Goal: Task Accomplishment & Management: Complete application form

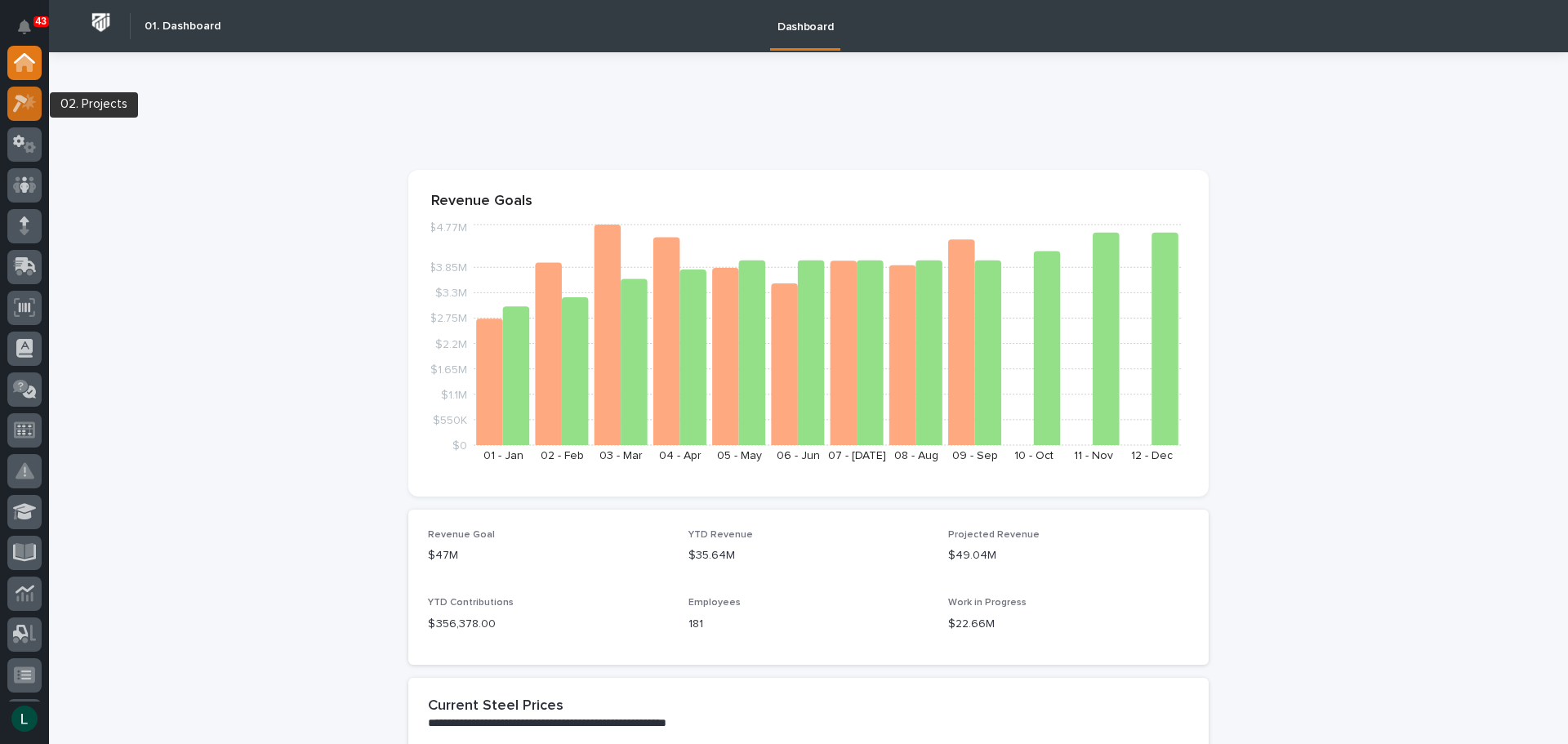
click at [24, 104] on icon at bounding box center [24, 104] width 24 height 19
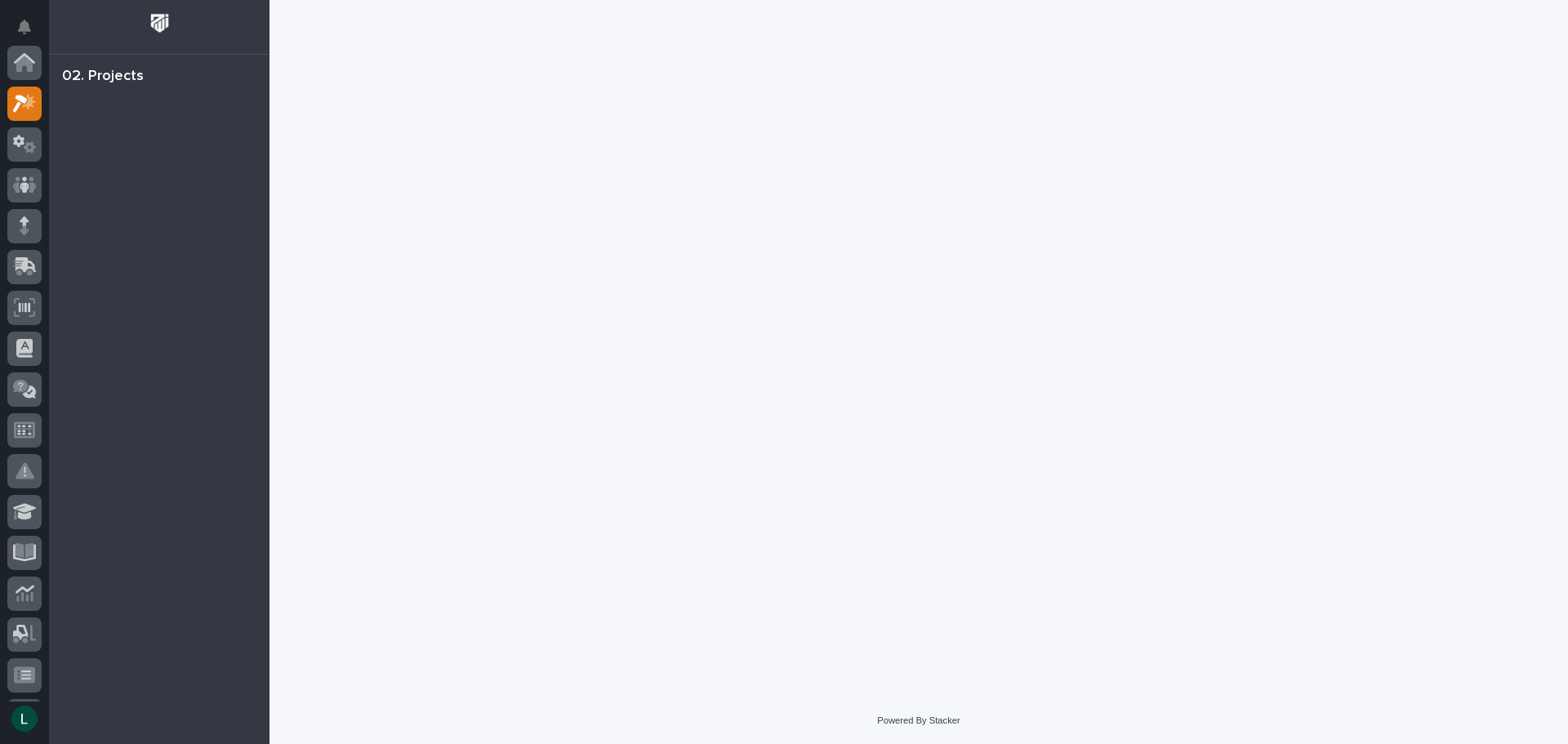
scroll to position [41, 0]
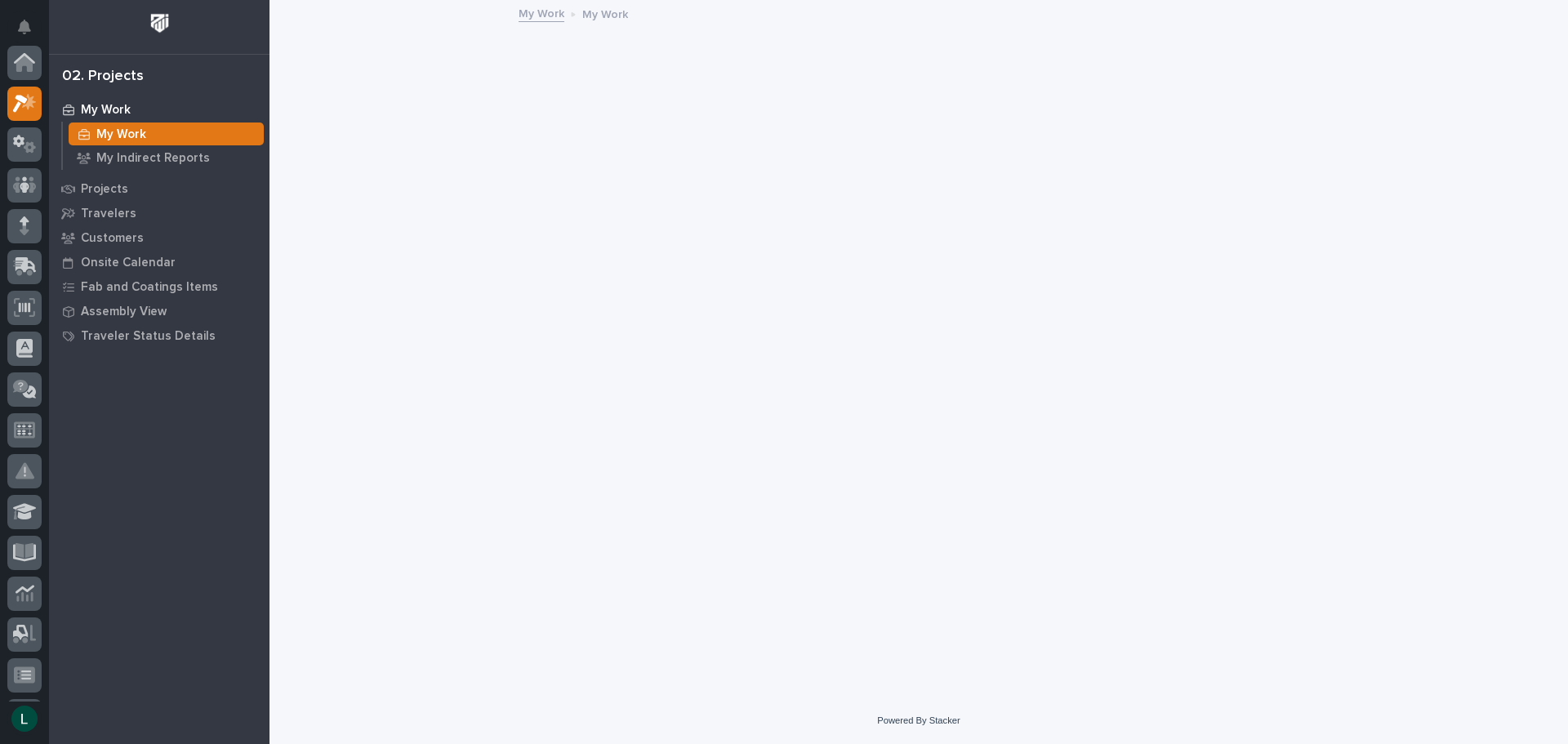
scroll to position [41, 0]
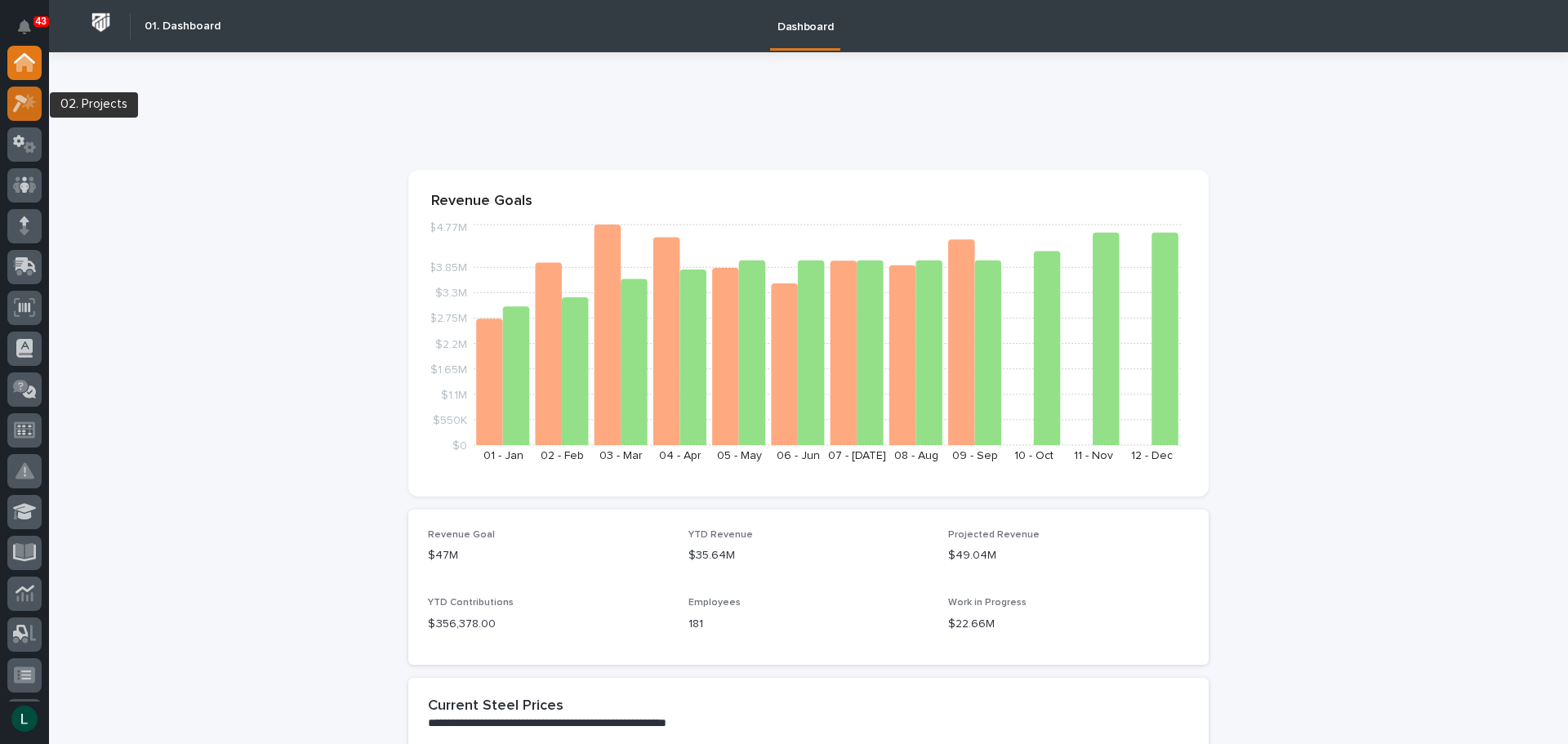
click at [23, 96] on icon at bounding box center [20, 104] width 15 height 18
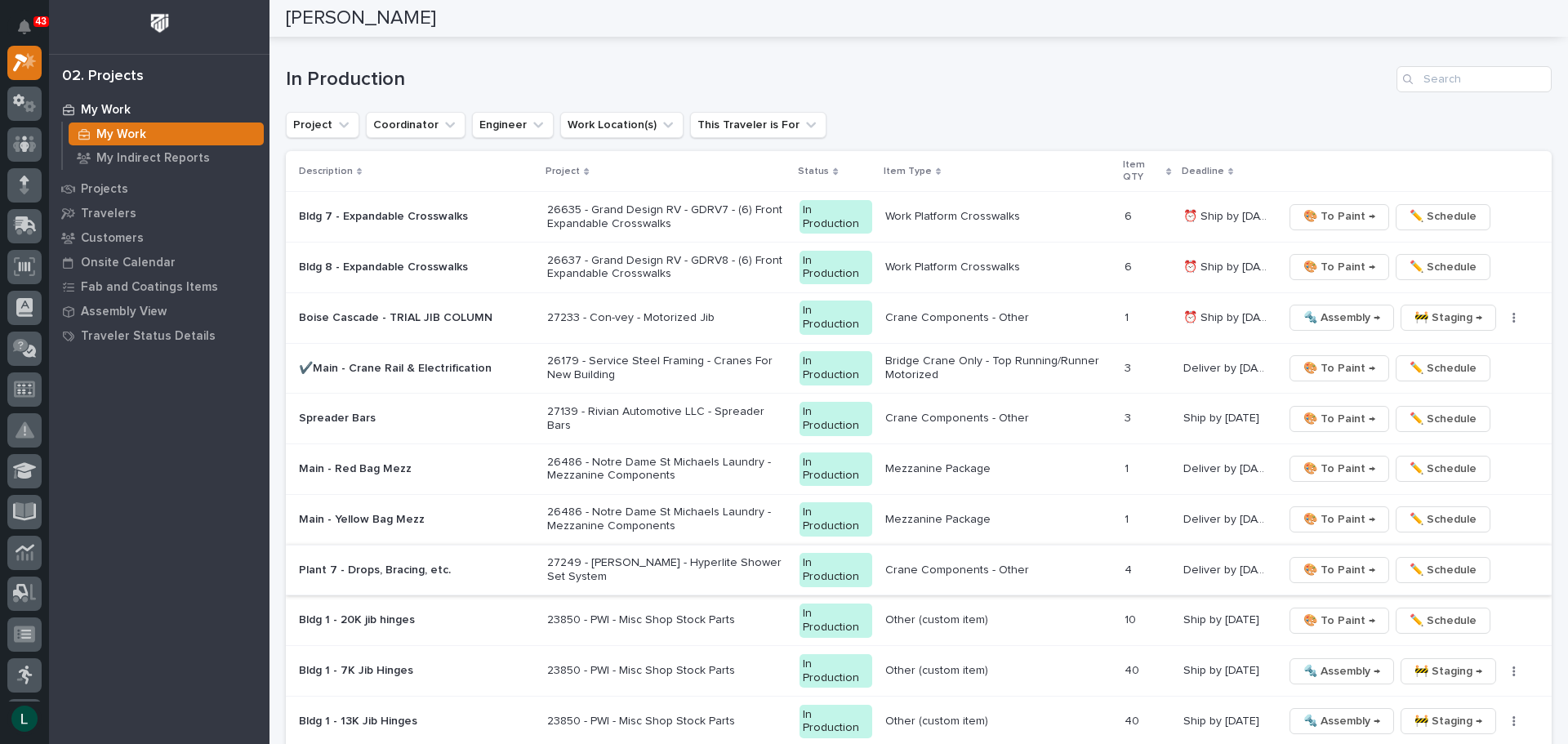
scroll to position [1470, 0]
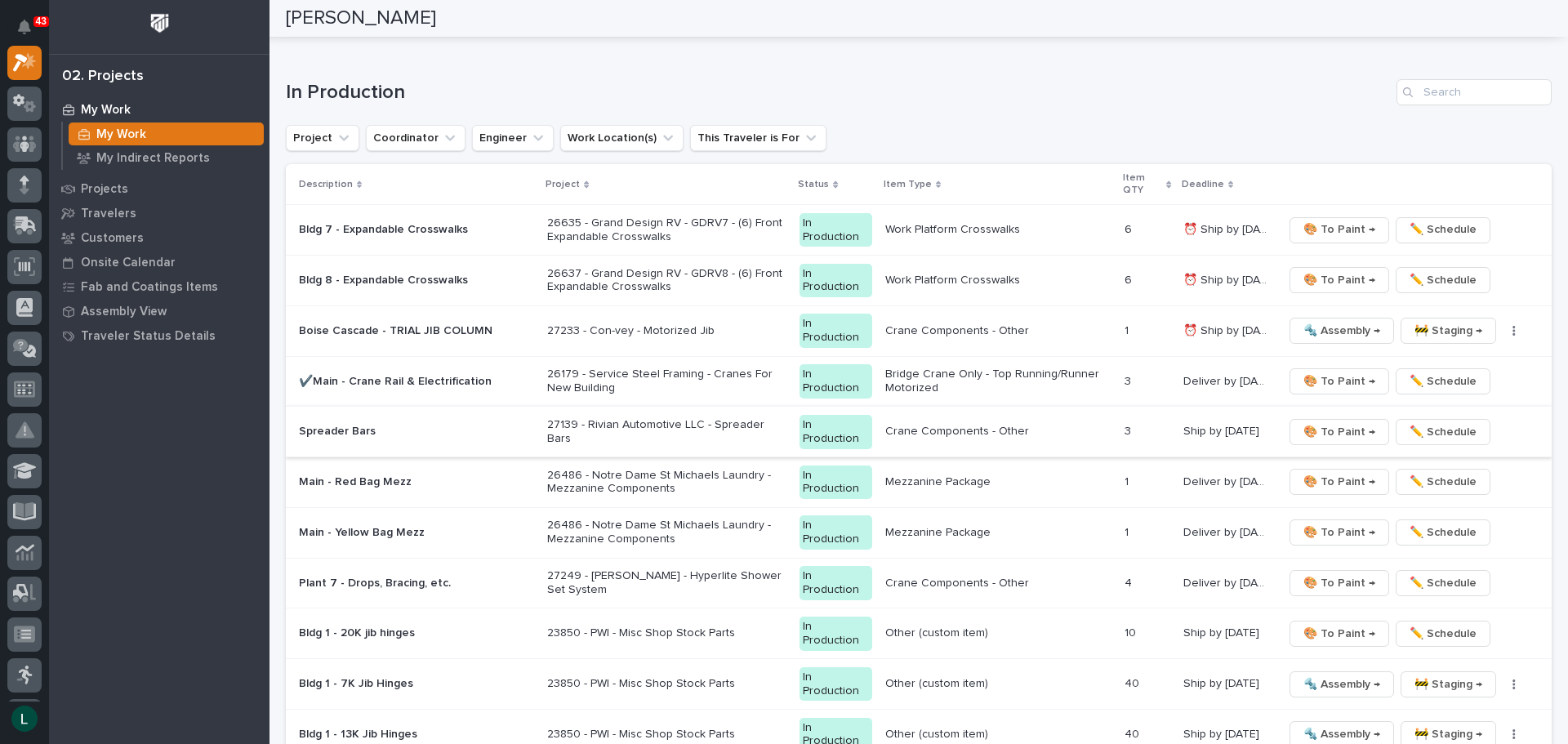
click at [1325, 428] on span "🎨 To Paint →" at bounding box center [1339, 432] width 72 height 19
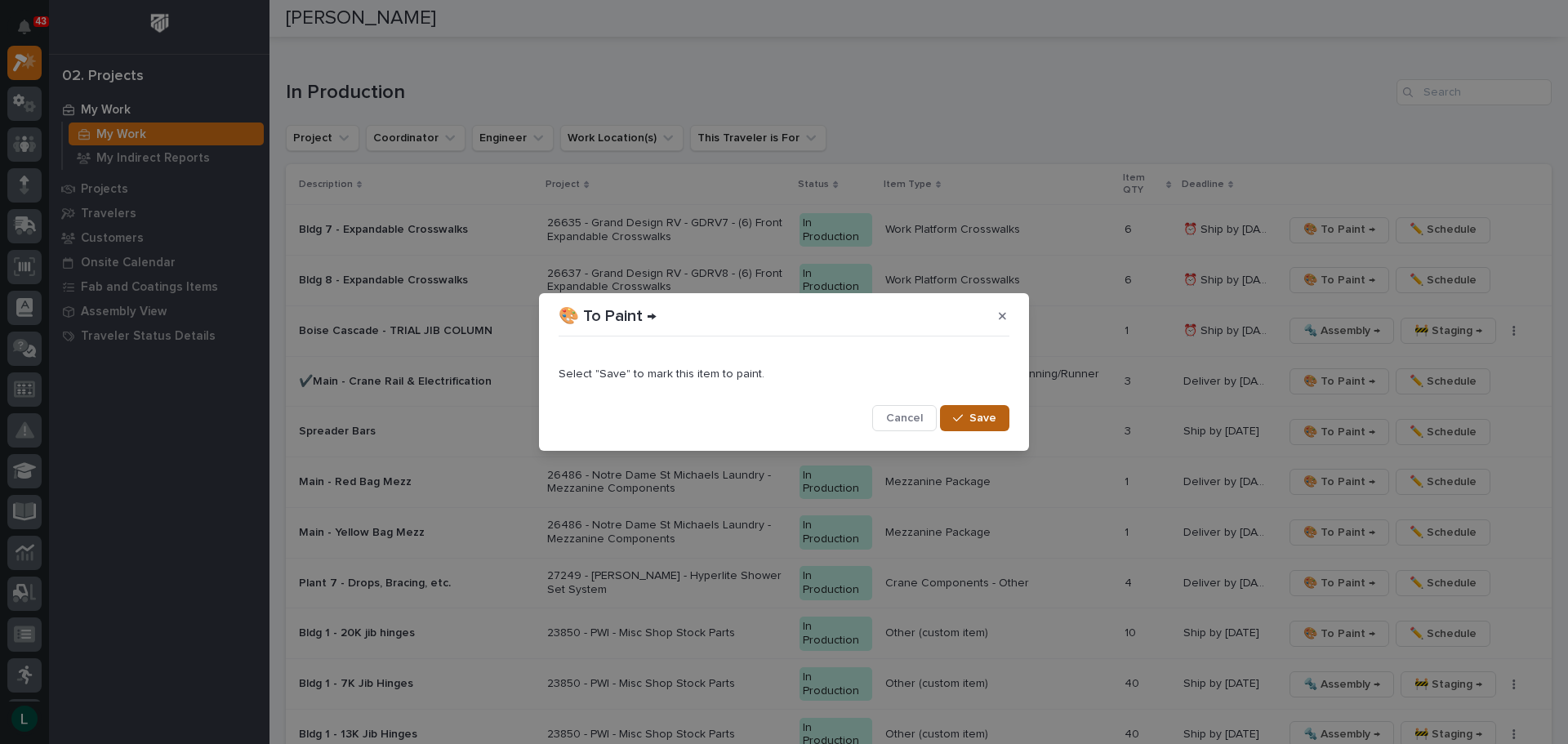
click at [989, 417] on span "Save" at bounding box center [983, 418] width 27 height 15
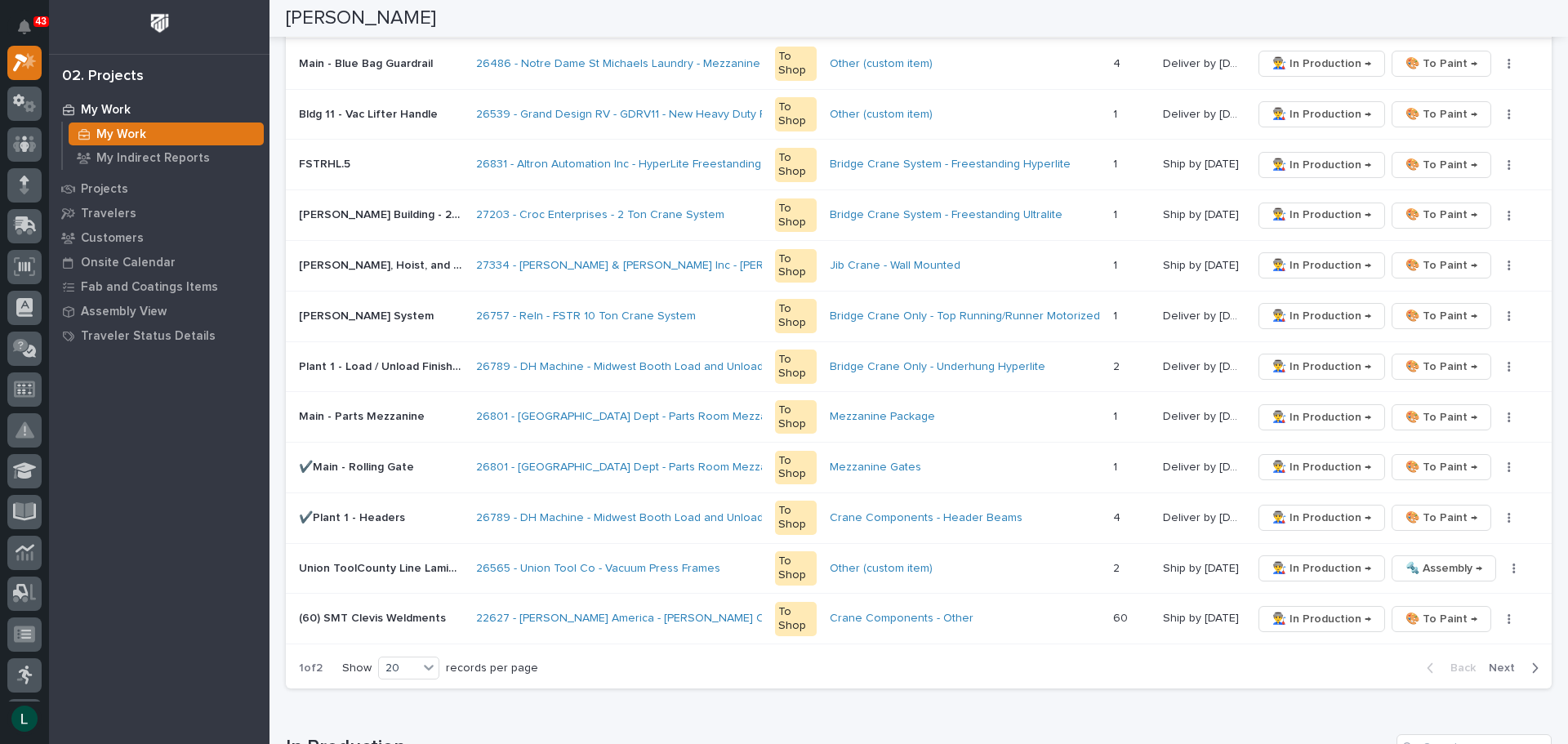
scroll to position [816, 0]
click at [412, 663] on div "20" at bounding box center [398, 666] width 39 height 17
click at [409, 724] on div "30" at bounding box center [410, 727] width 59 height 19
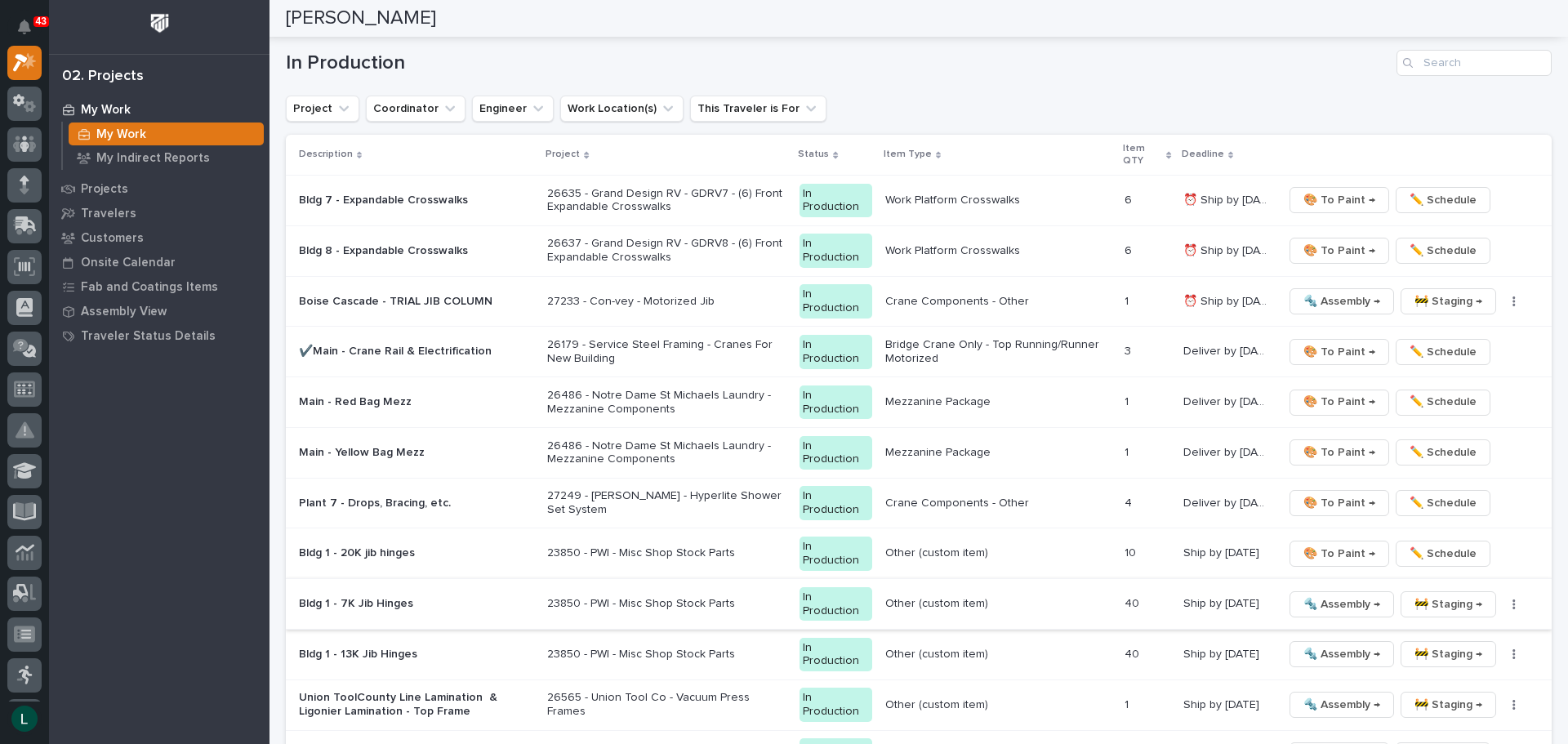
scroll to position [1959, 0]
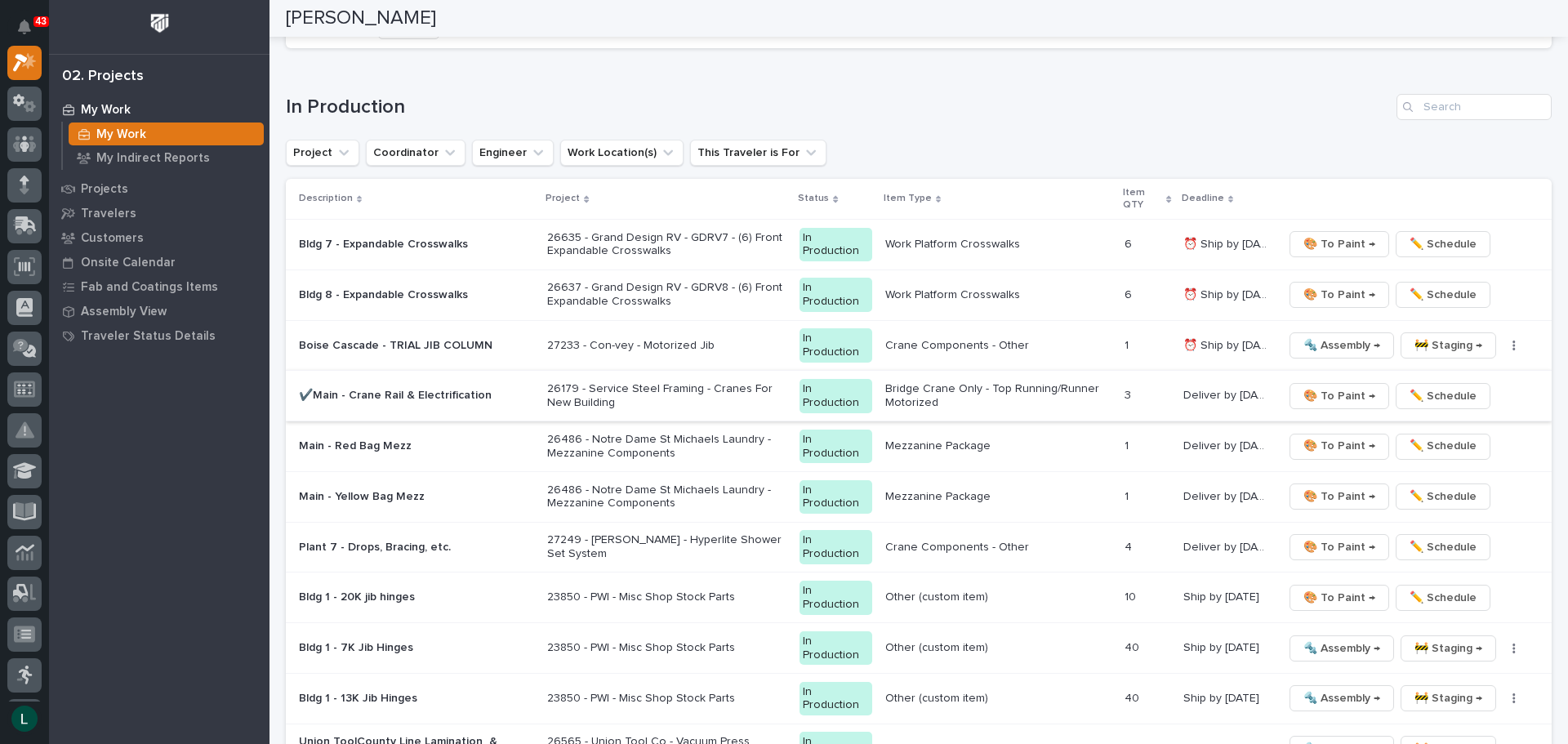
click at [1336, 393] on span "🎨 To Paint →" at bounding box center [1339, 396] width 72 height 19
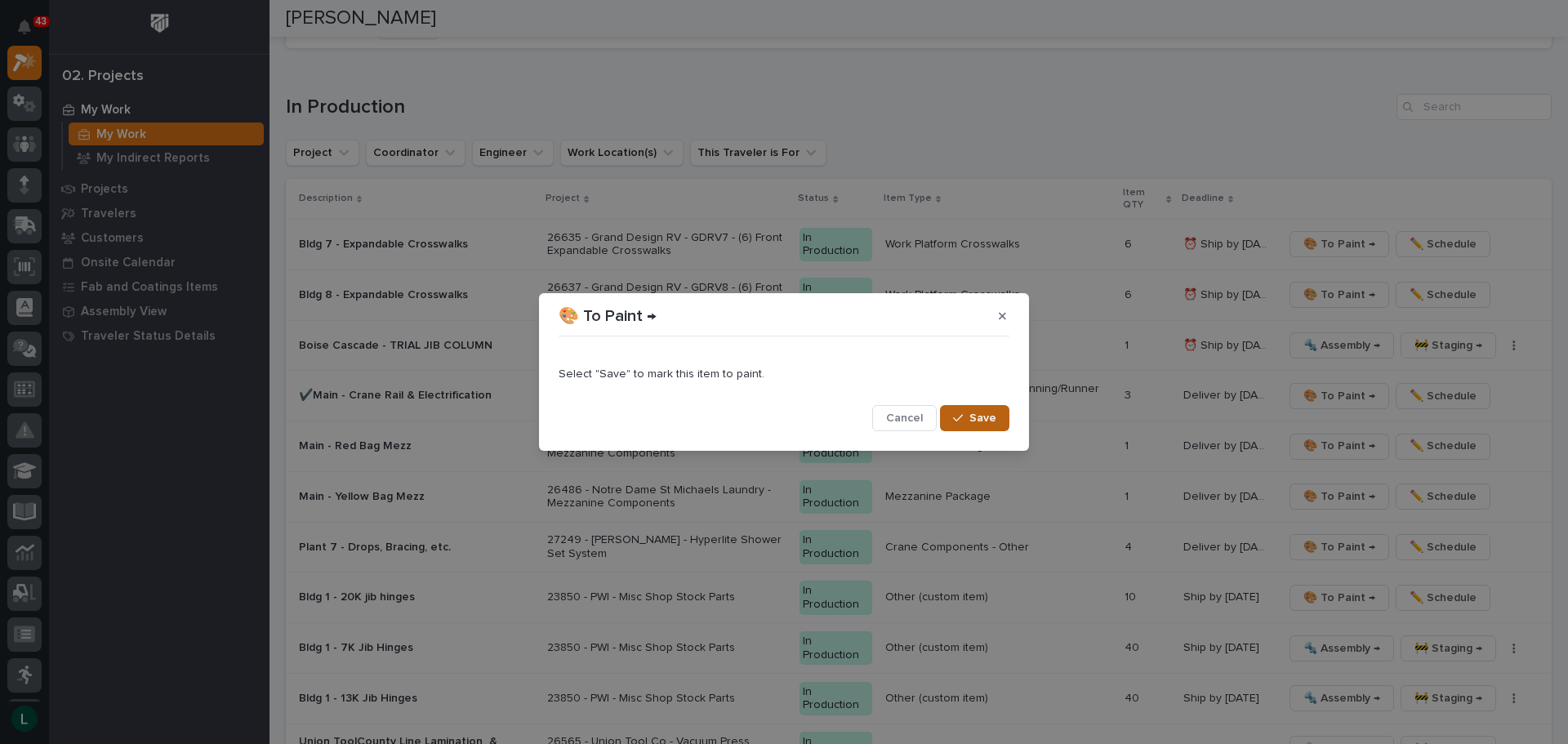
click at [984, 415] on span "Save" at bounding box center [983, 418] width 27 height 15
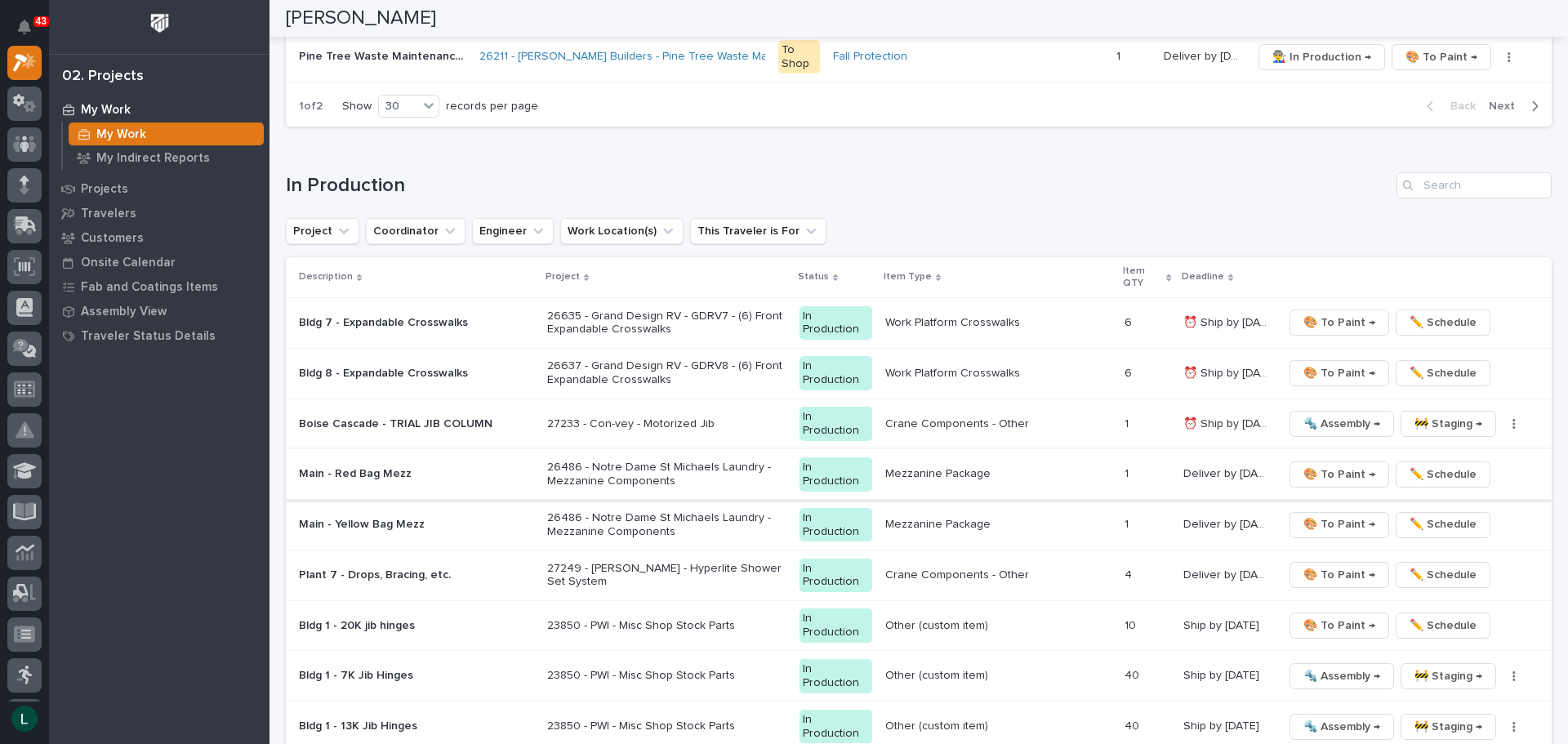
scroll to position [1852, 0]
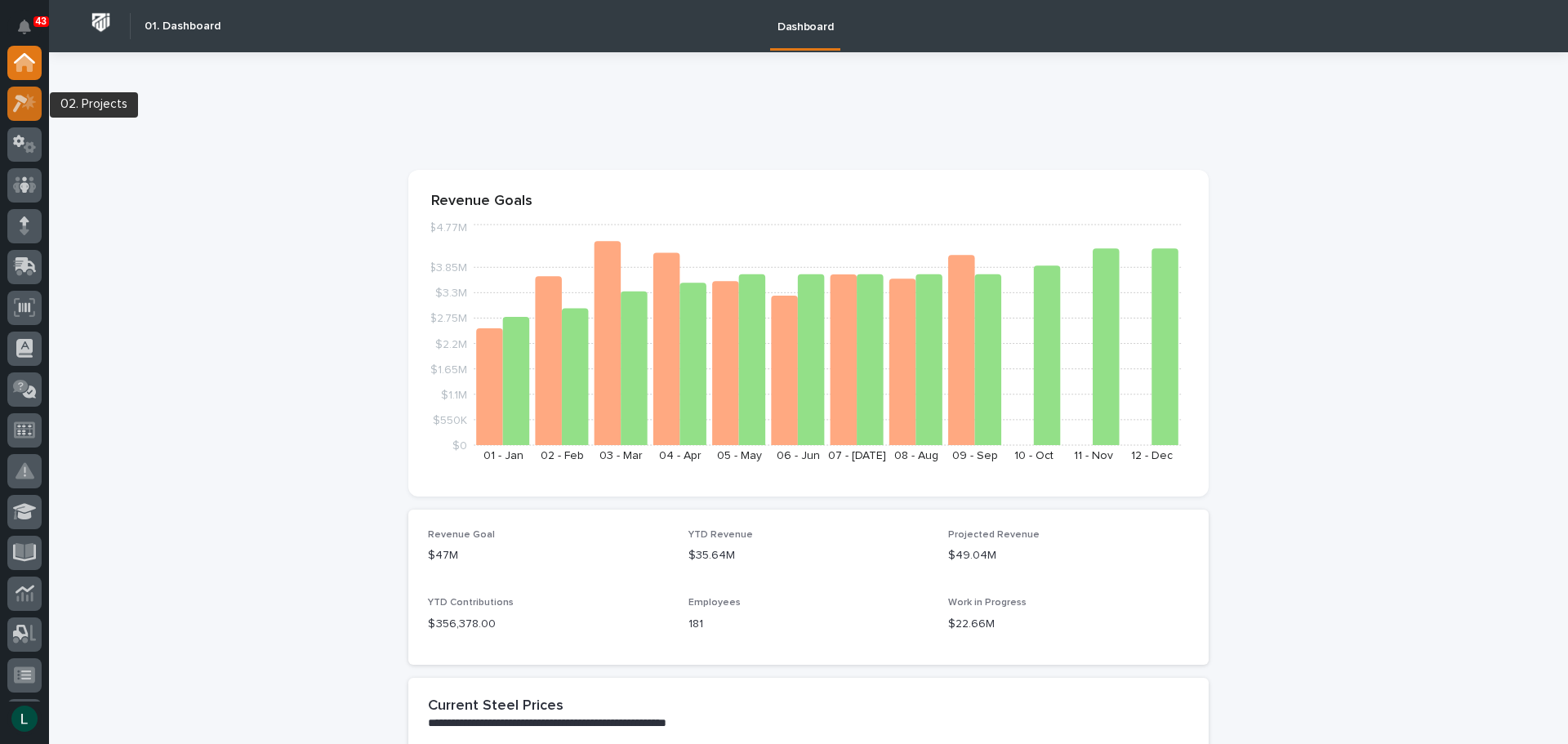
click at [25, 99] on icon at bounding box center [20, 104] width 15 height 18
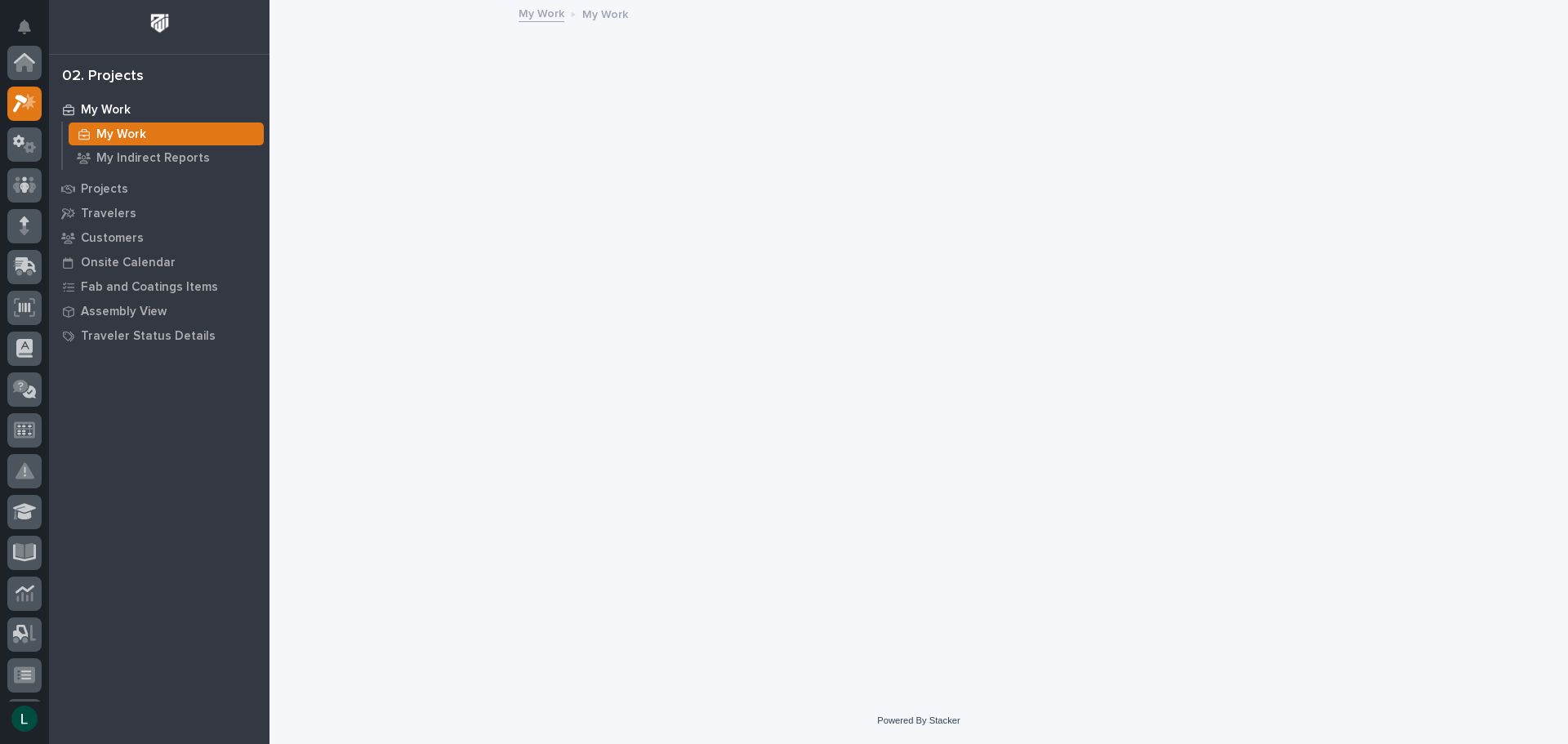
scroll to position [41, 0]
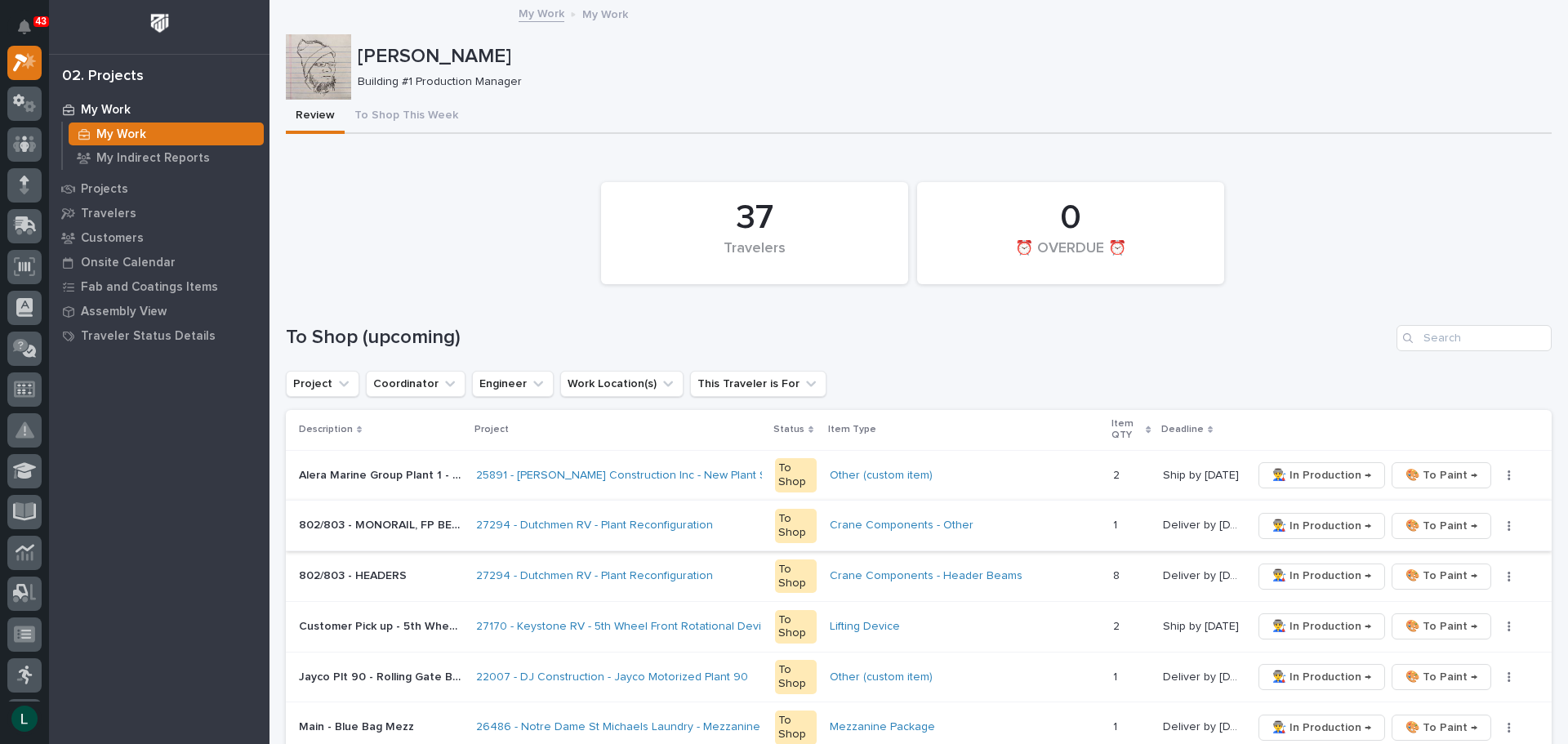
click at [1306, 523] on span "👨‍🏭 In Production →" at bounding box center [1321, 525] width 99 height 19
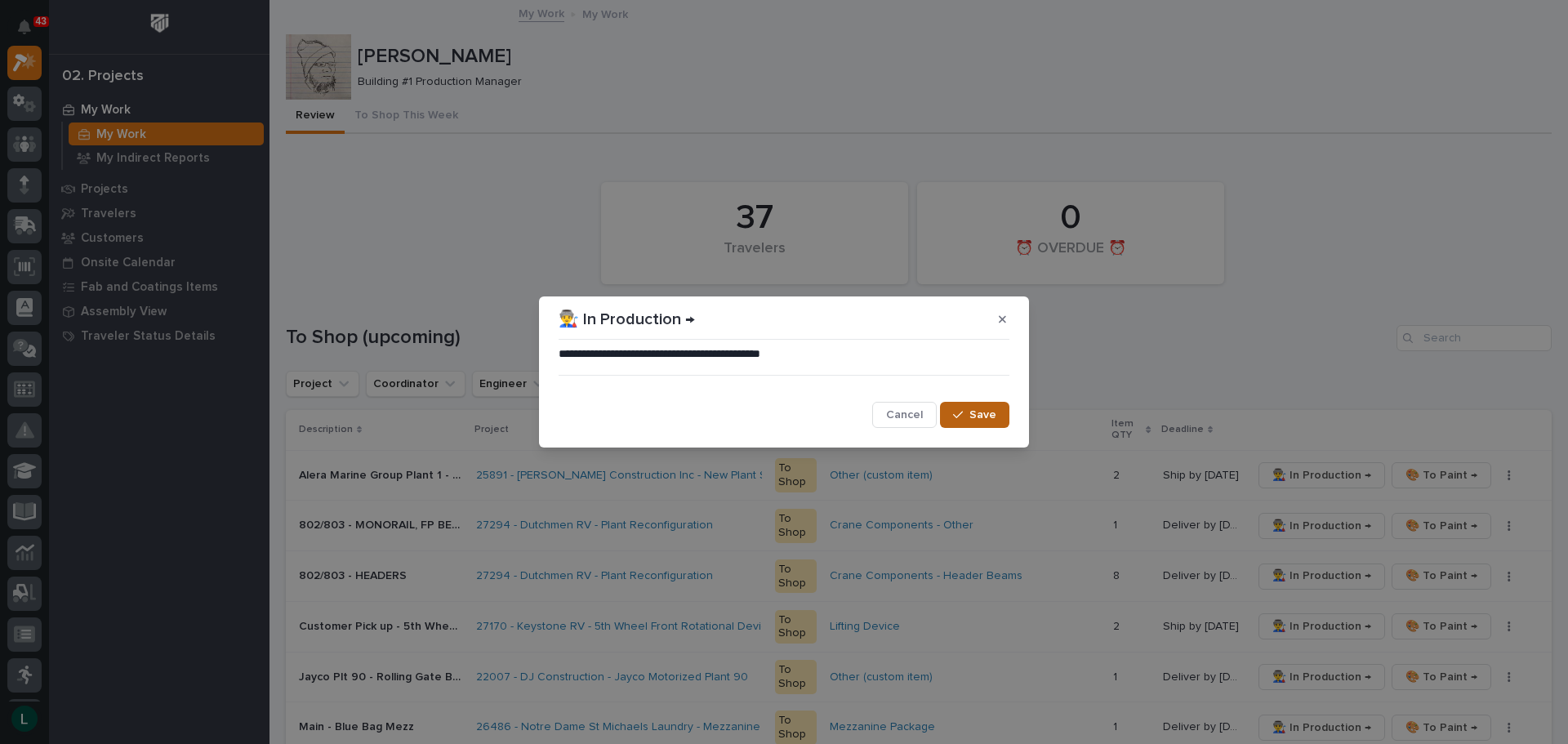
click at [983, 409] on span "Save" at bounding box center [983, 414] width 27 height 15
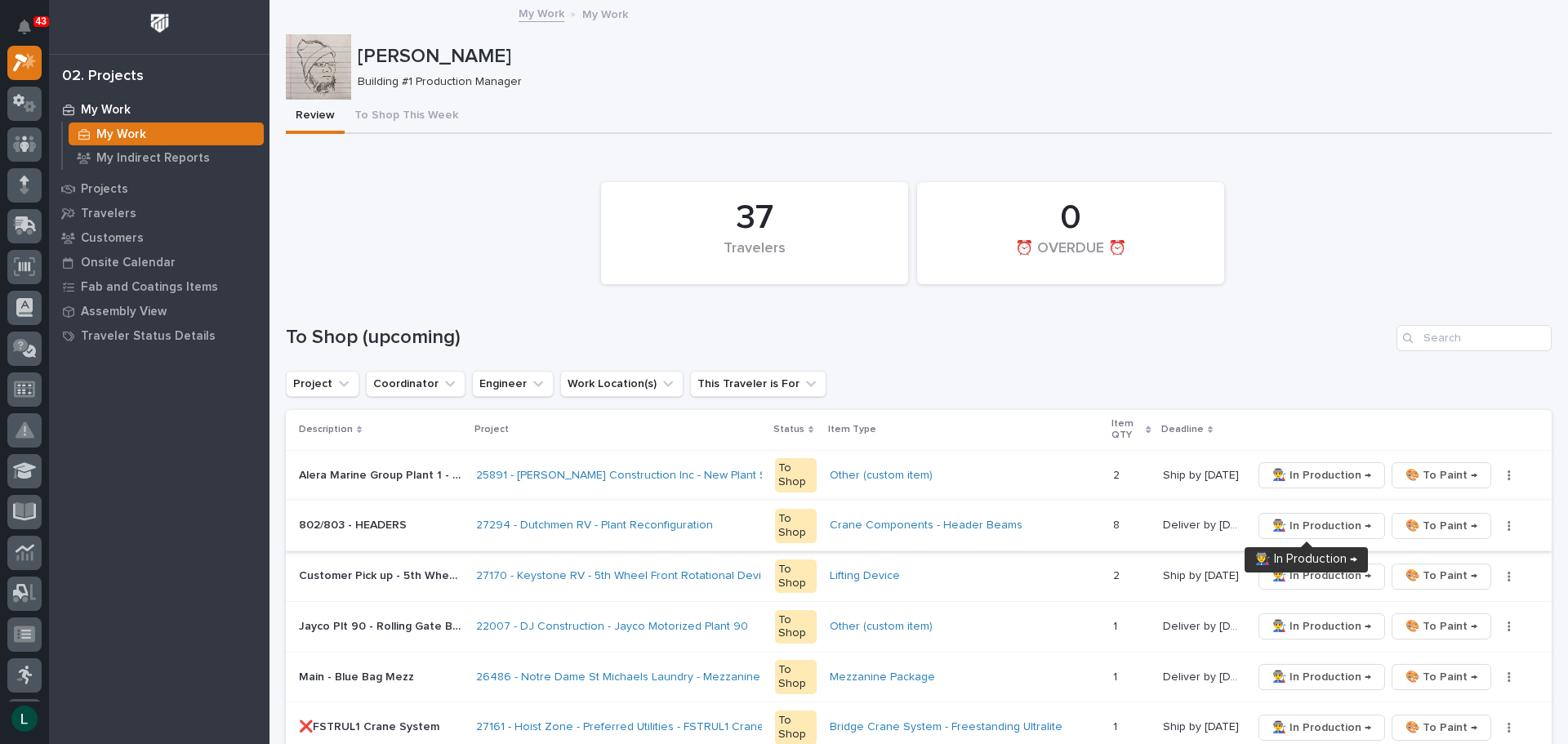
click at [1303, 522] on span "👨‍🏭 In Production →" at bounding box center [1321, 525] width 99 height 19
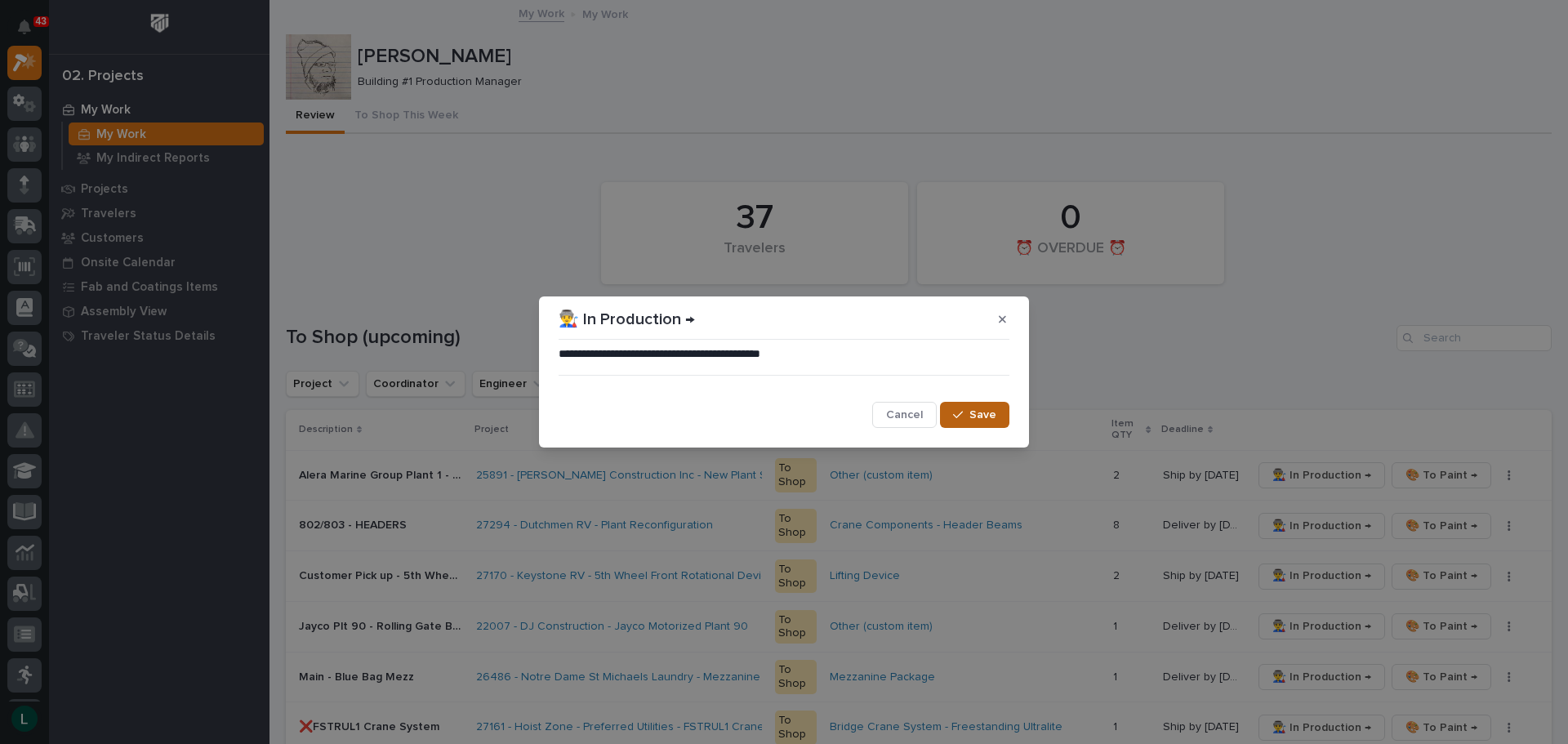
click at [977, 414] on span "Save" at bounding box center [983, 414] width 27 height 15
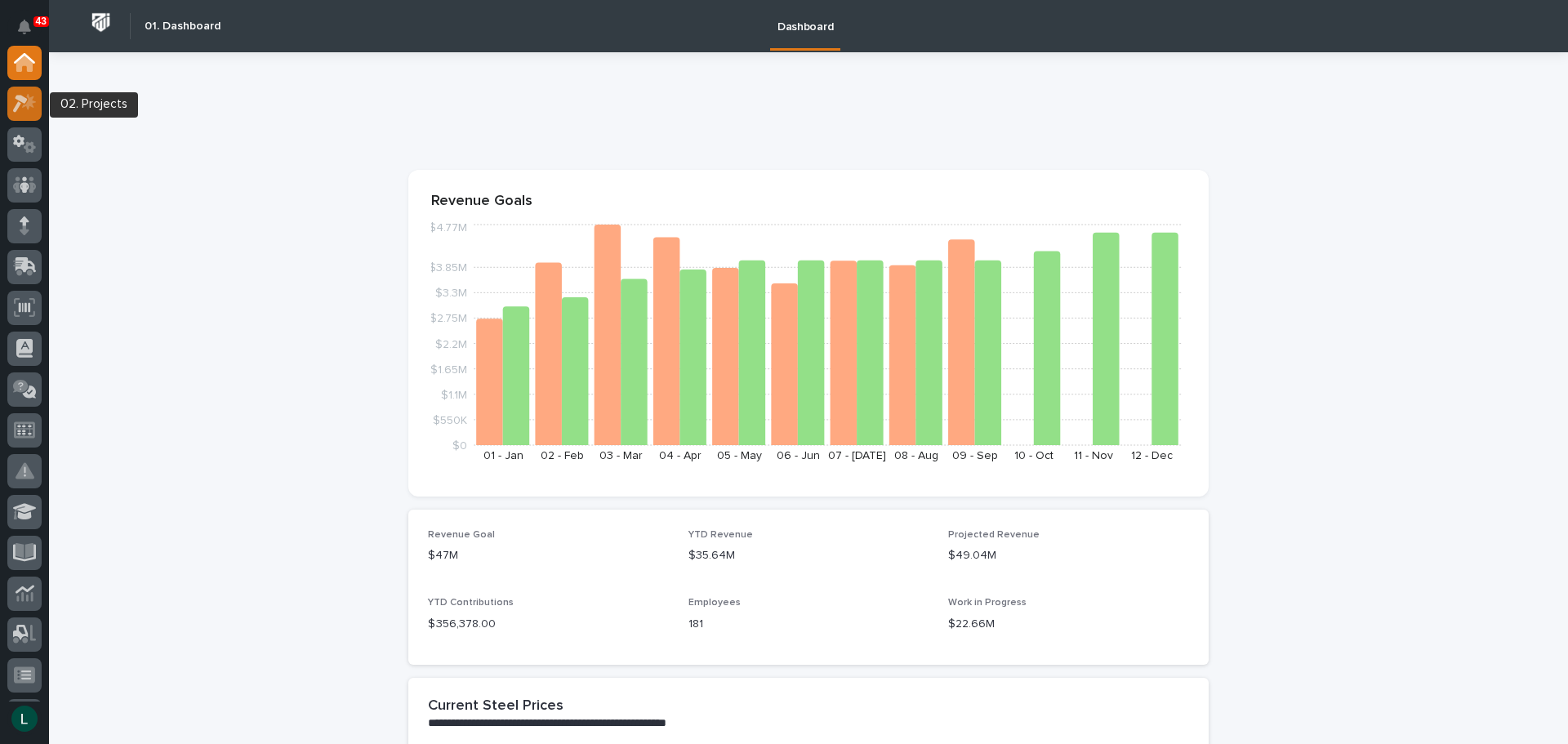
click at [29, 99] on icon at bounding box center [29, 101] width 14 height 17
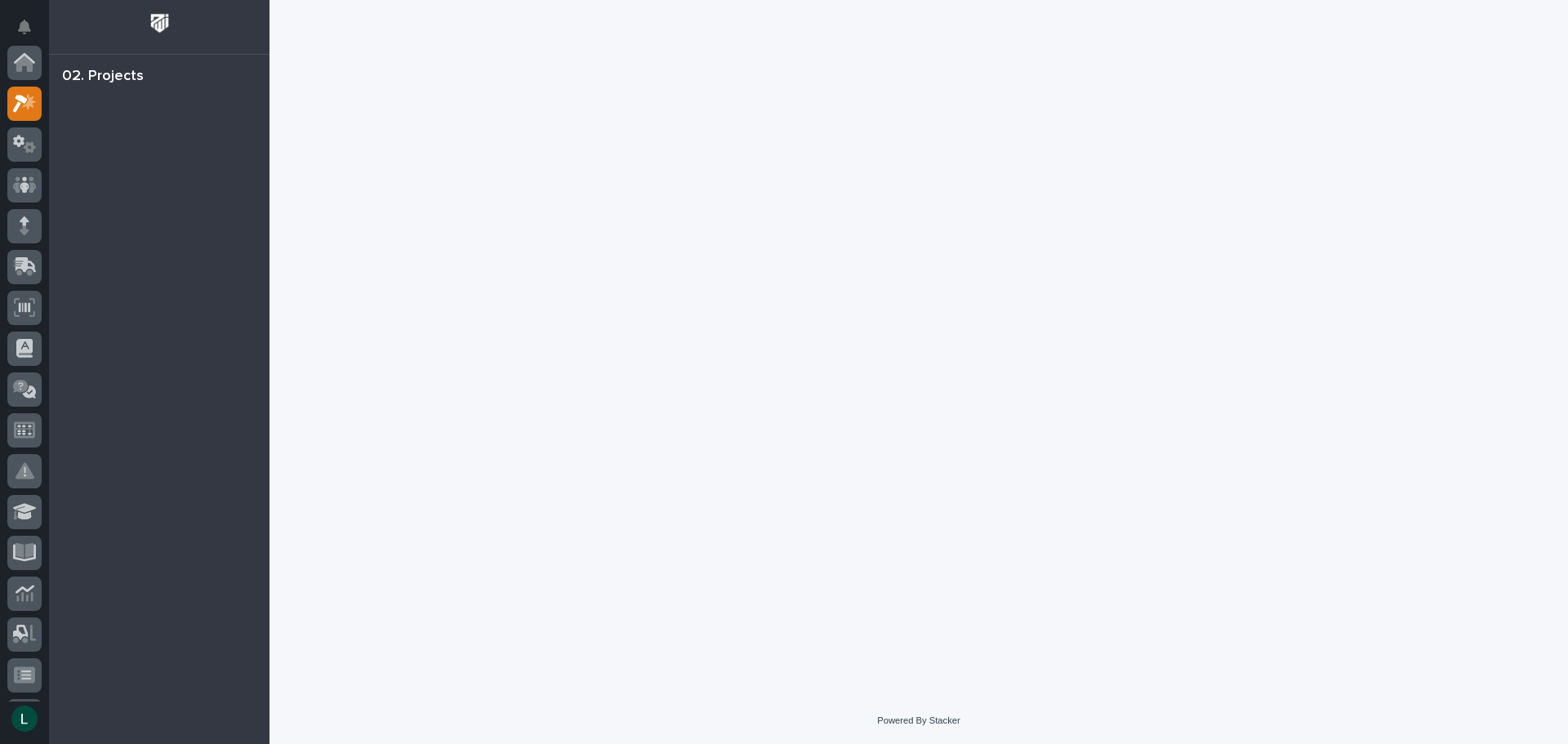
scroll to position [41, 0]
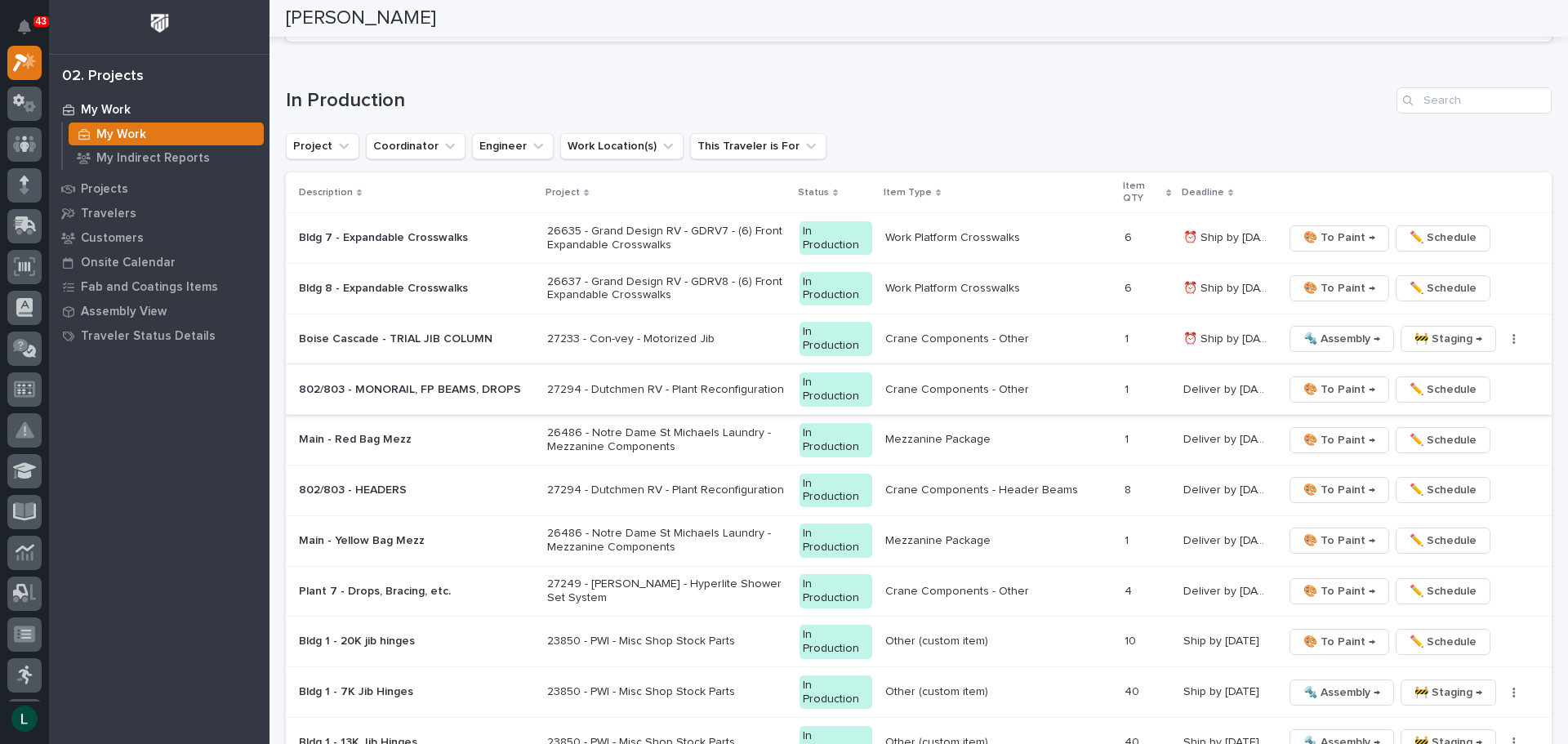
scroll to position [1551, 0]
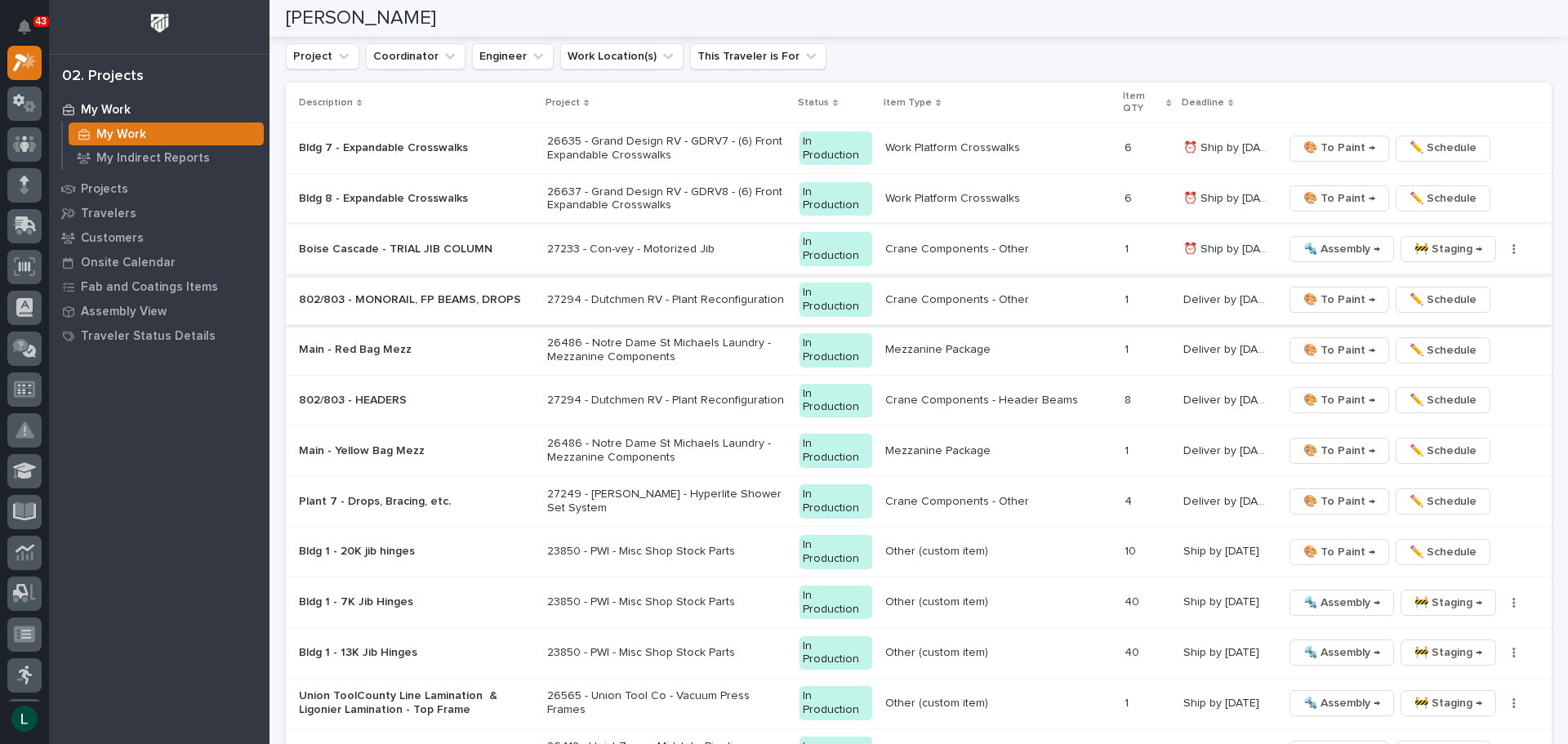
click at [1343, 245] on span "🔩 Assembly →" at bounding box center [1342, 249] width 77 height 19
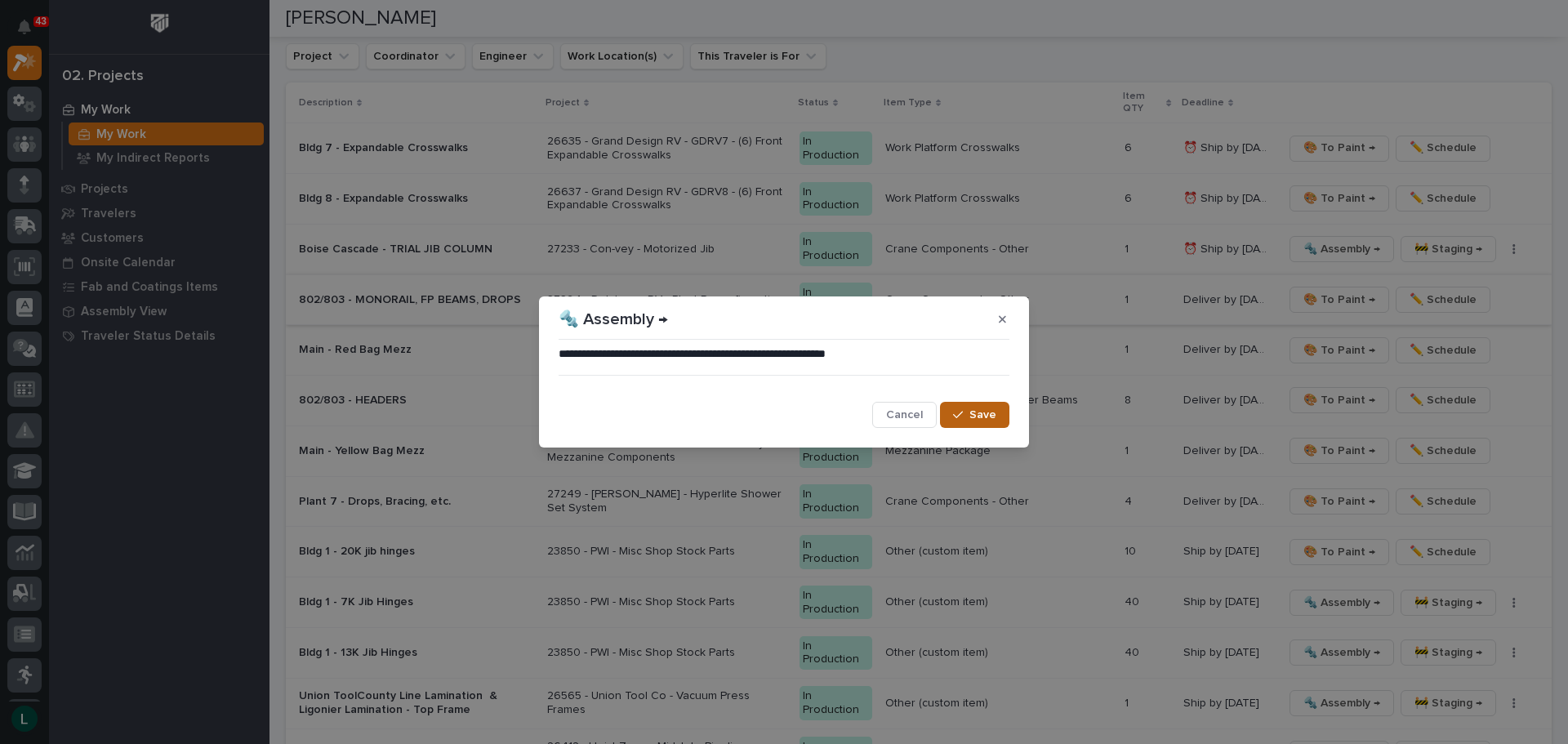
click at [973, 410] on span "Save" at bounding box center [983, 414] width 27 height 15
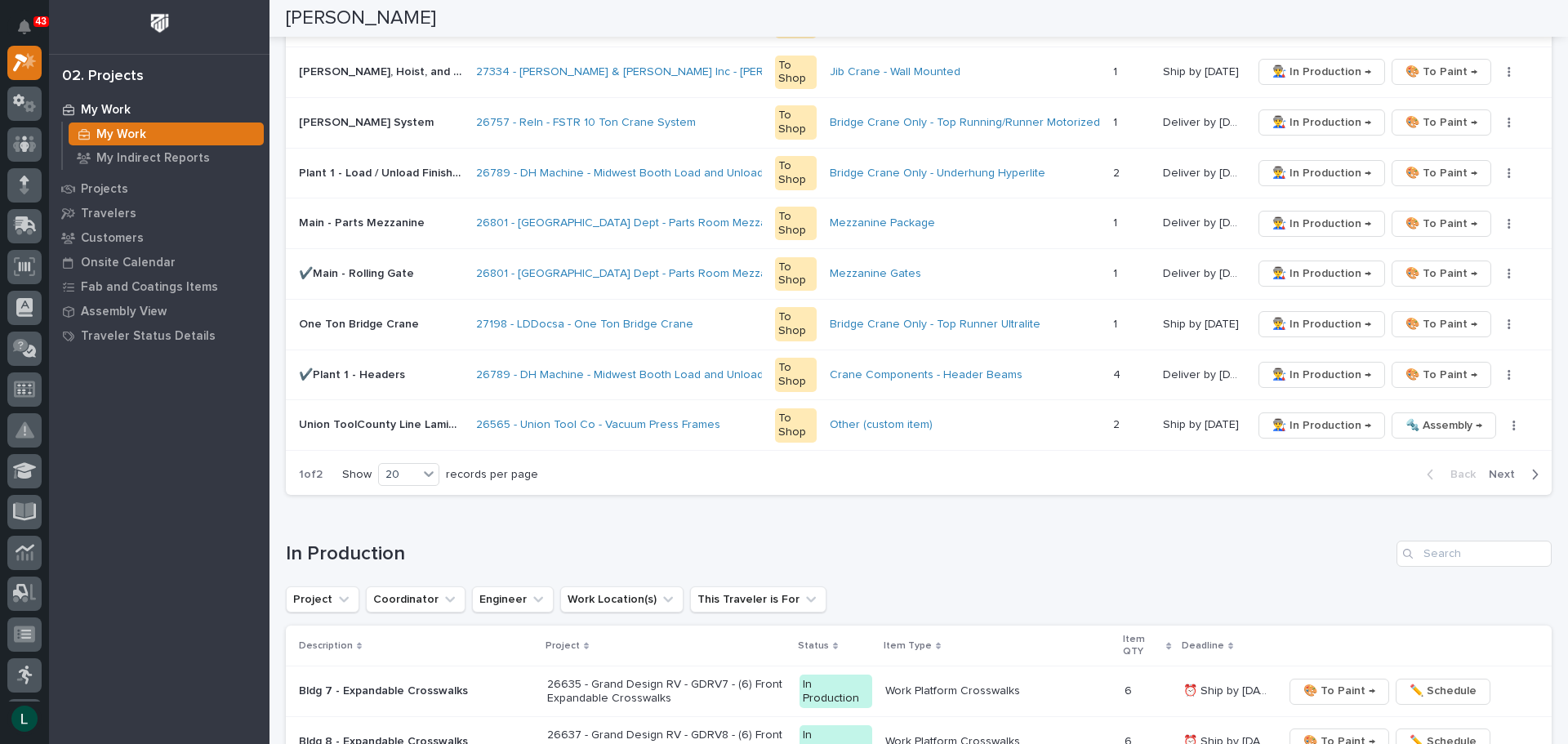
scroll to position [1036, 0]
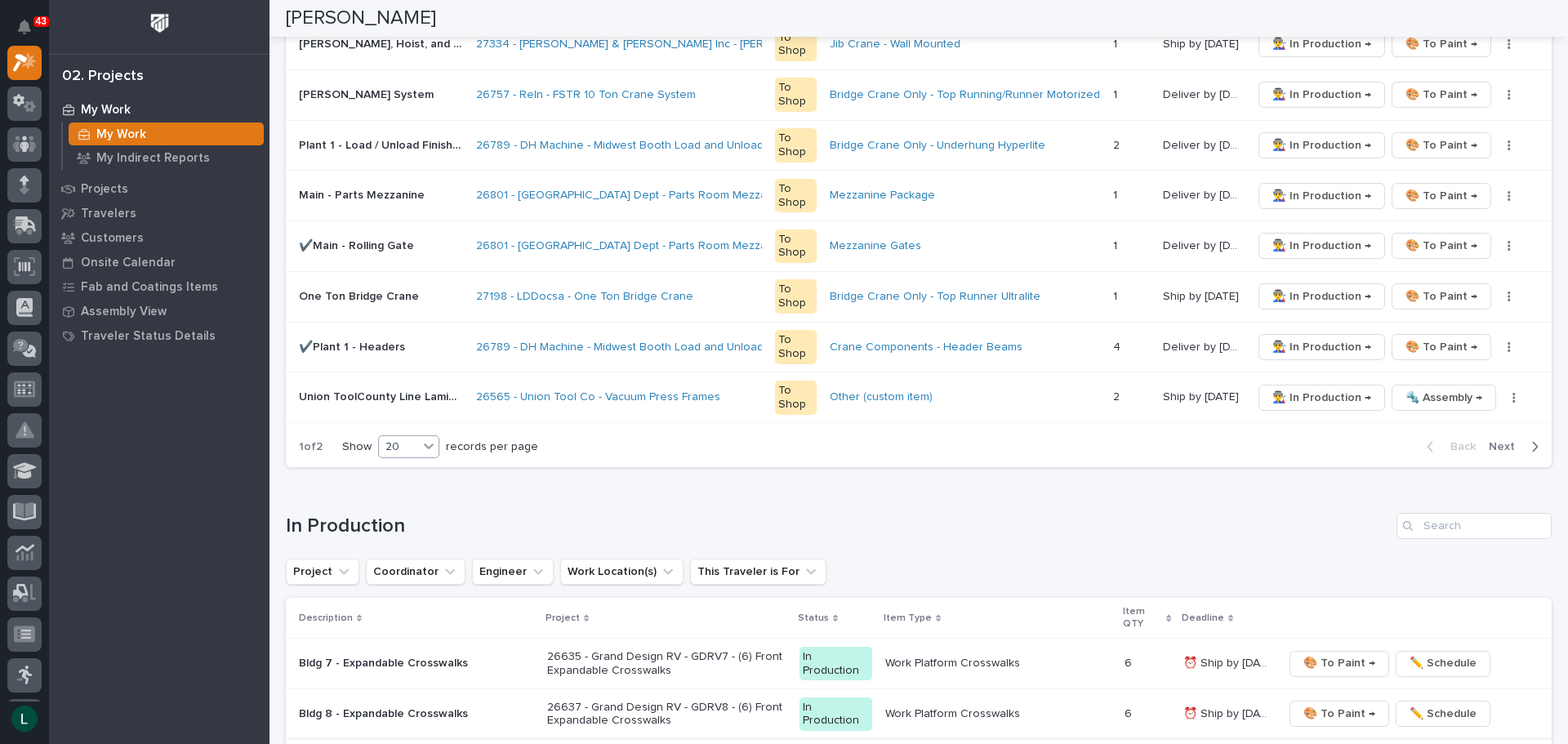
click at [414, 447] on div "20" at bounding box center [398, 447] width 39 height 17
click at [408, 509] on div "30" at bounding box center [410, 508] width 59 height 19
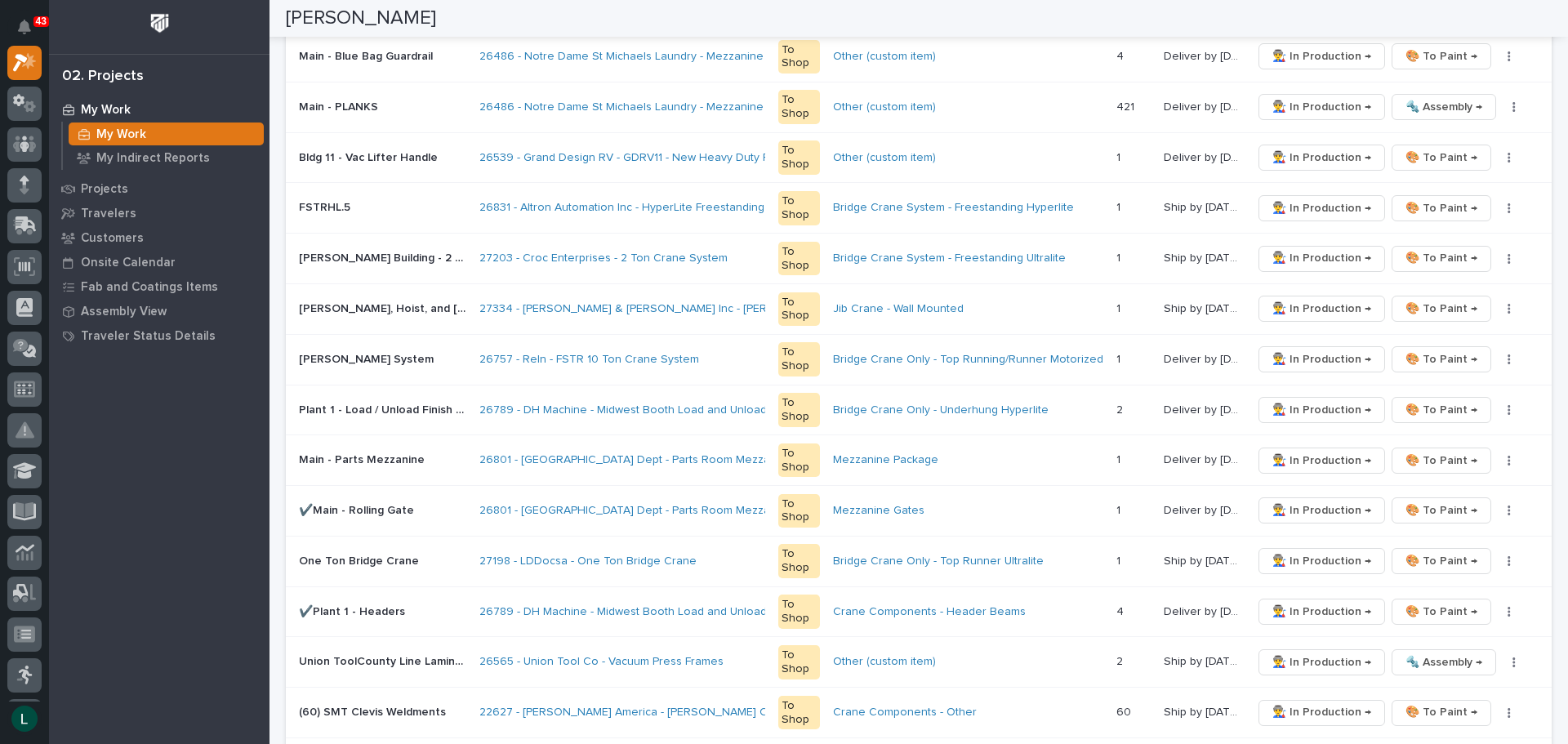
scroll to position [464, 0]
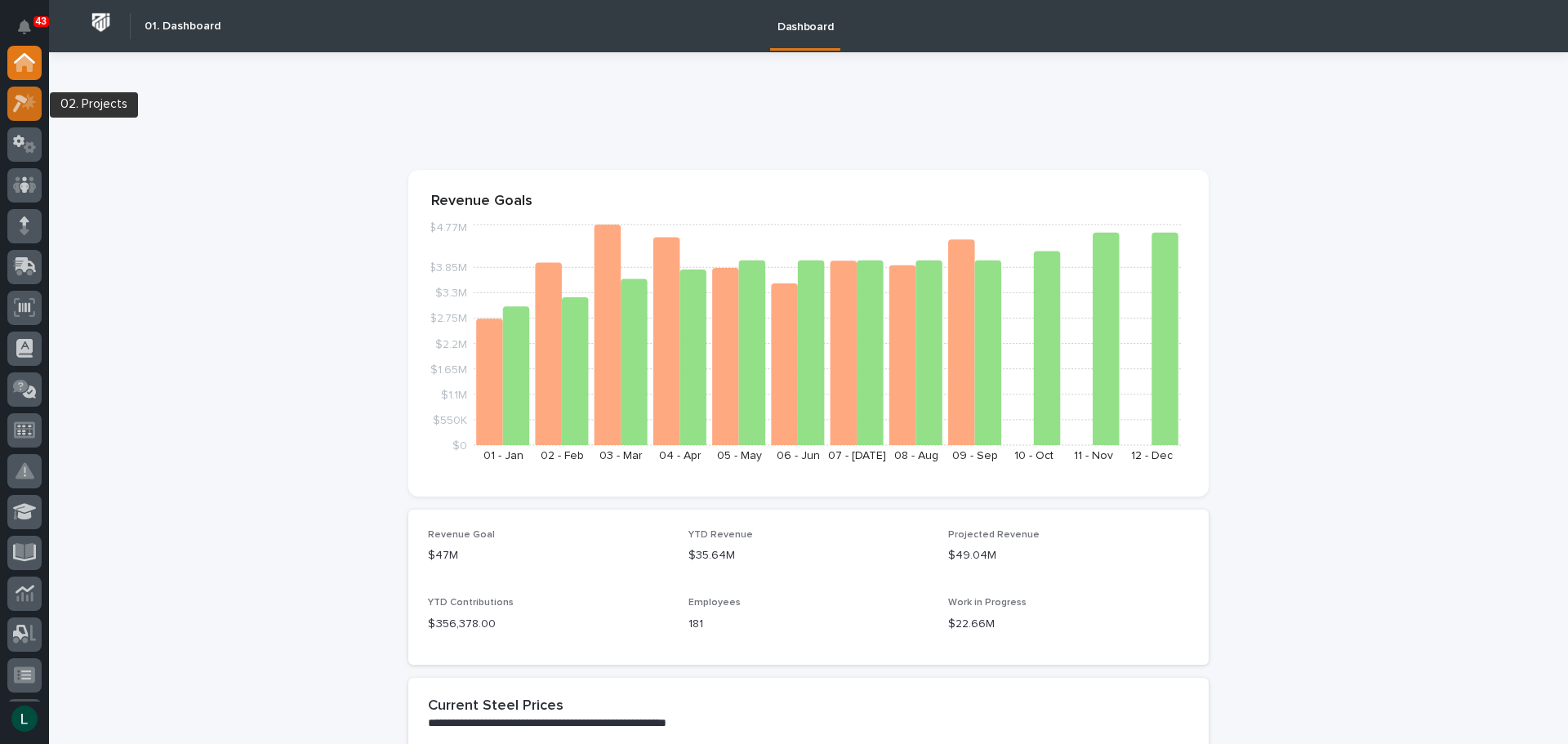
click at [20, 96] on icon at bounding box center [20, 104] width 15 height 18
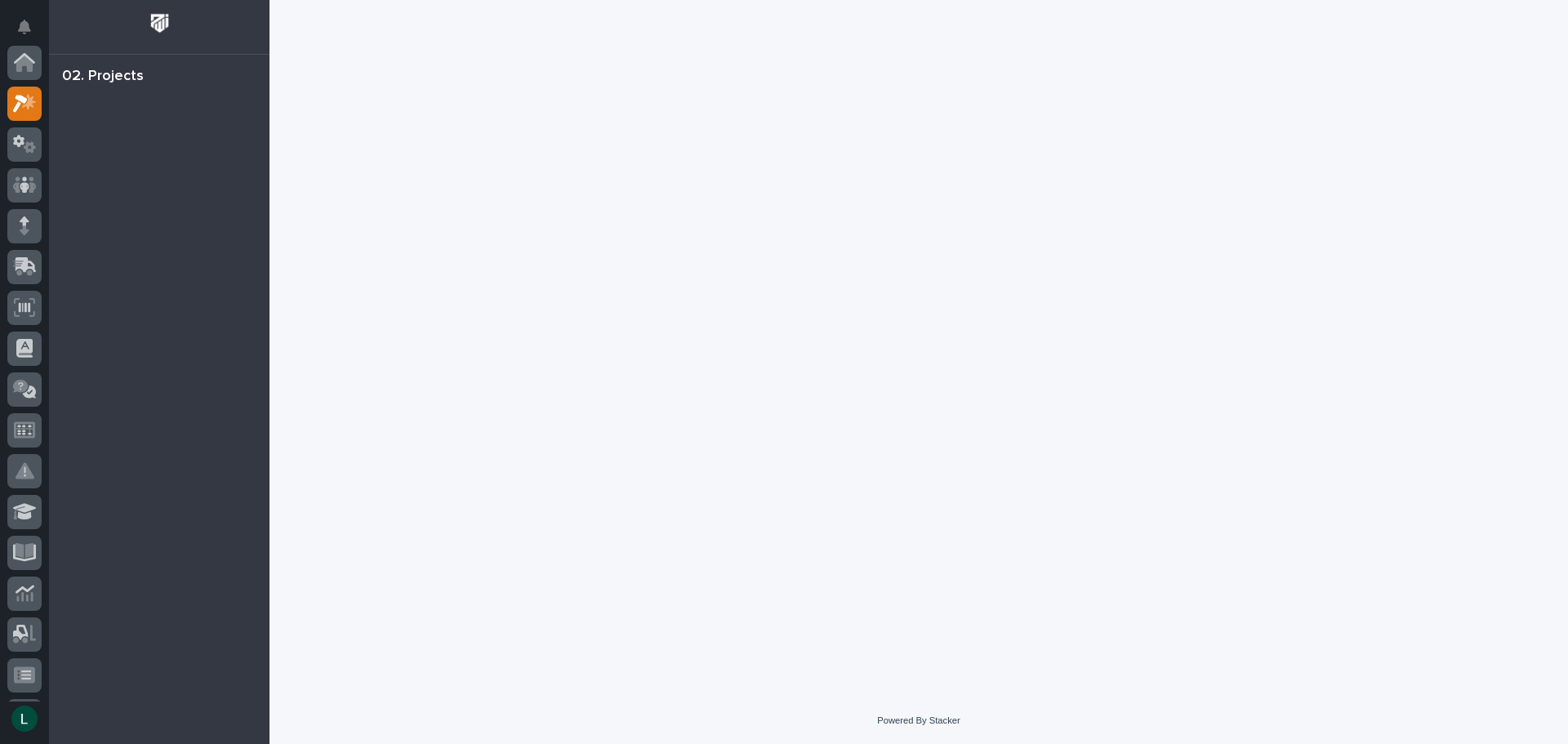
scroll to position [41, 0]
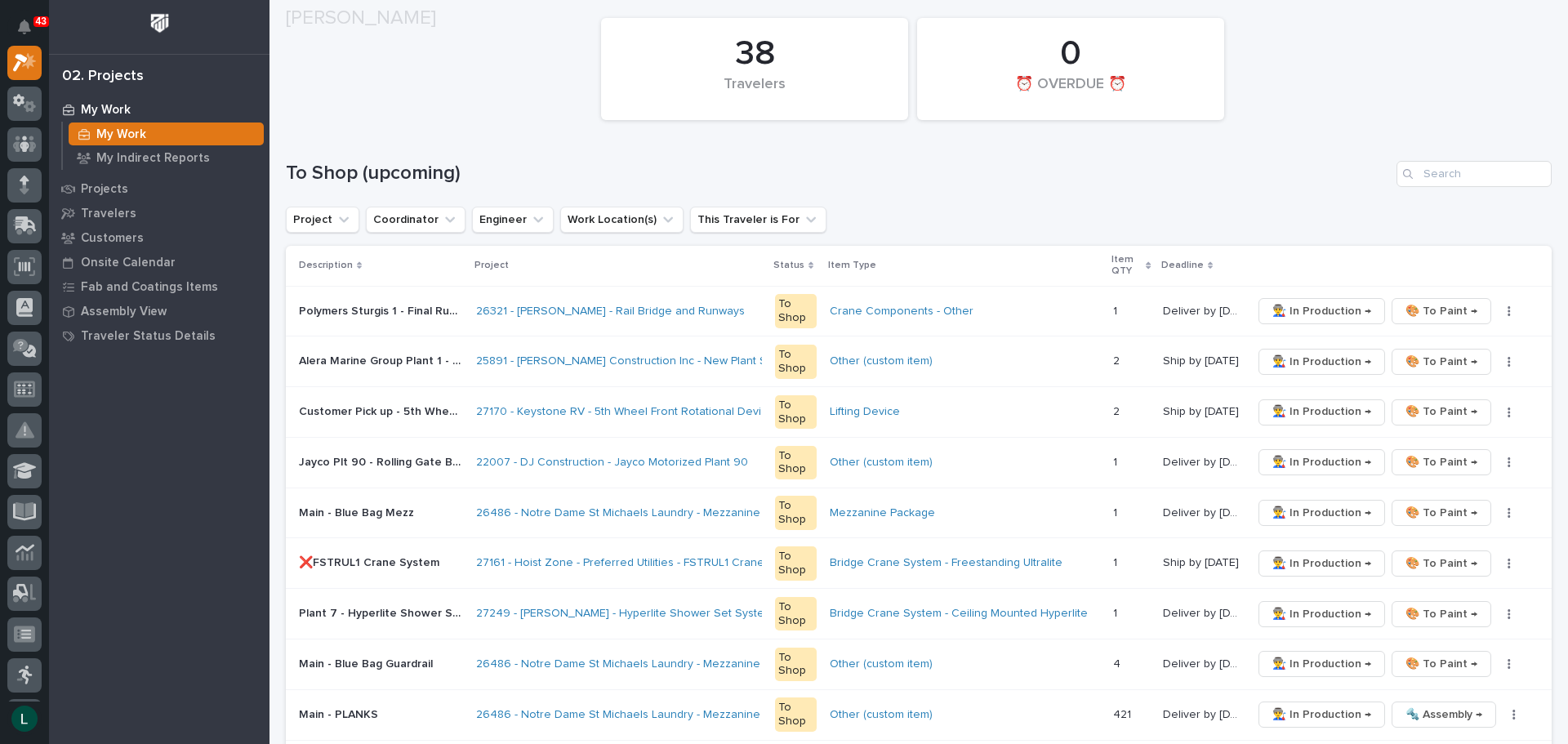
scroll to position [245, 0]
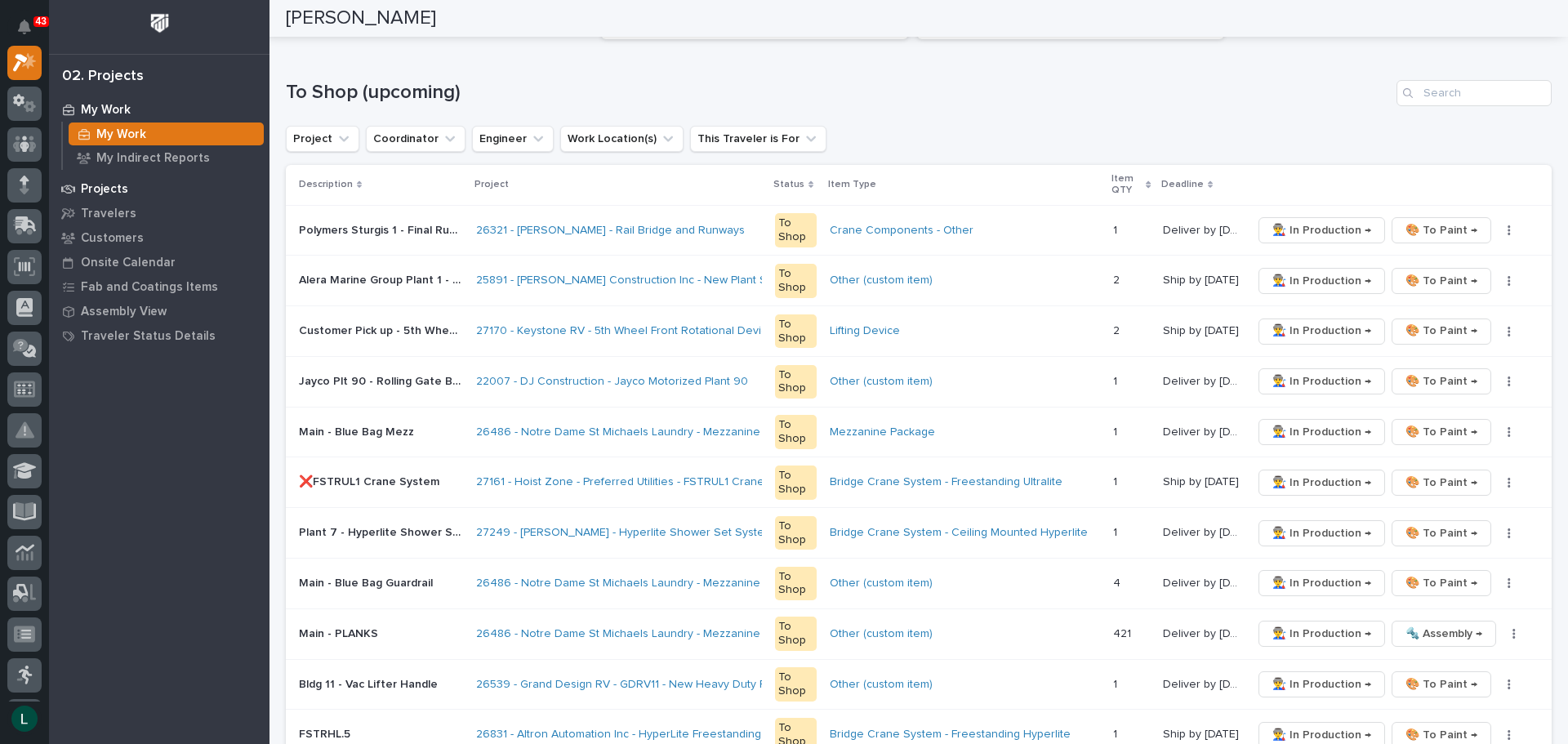
click at [92, 186] on p "Projects" at bounding box center [105, 189] width 47 height 15
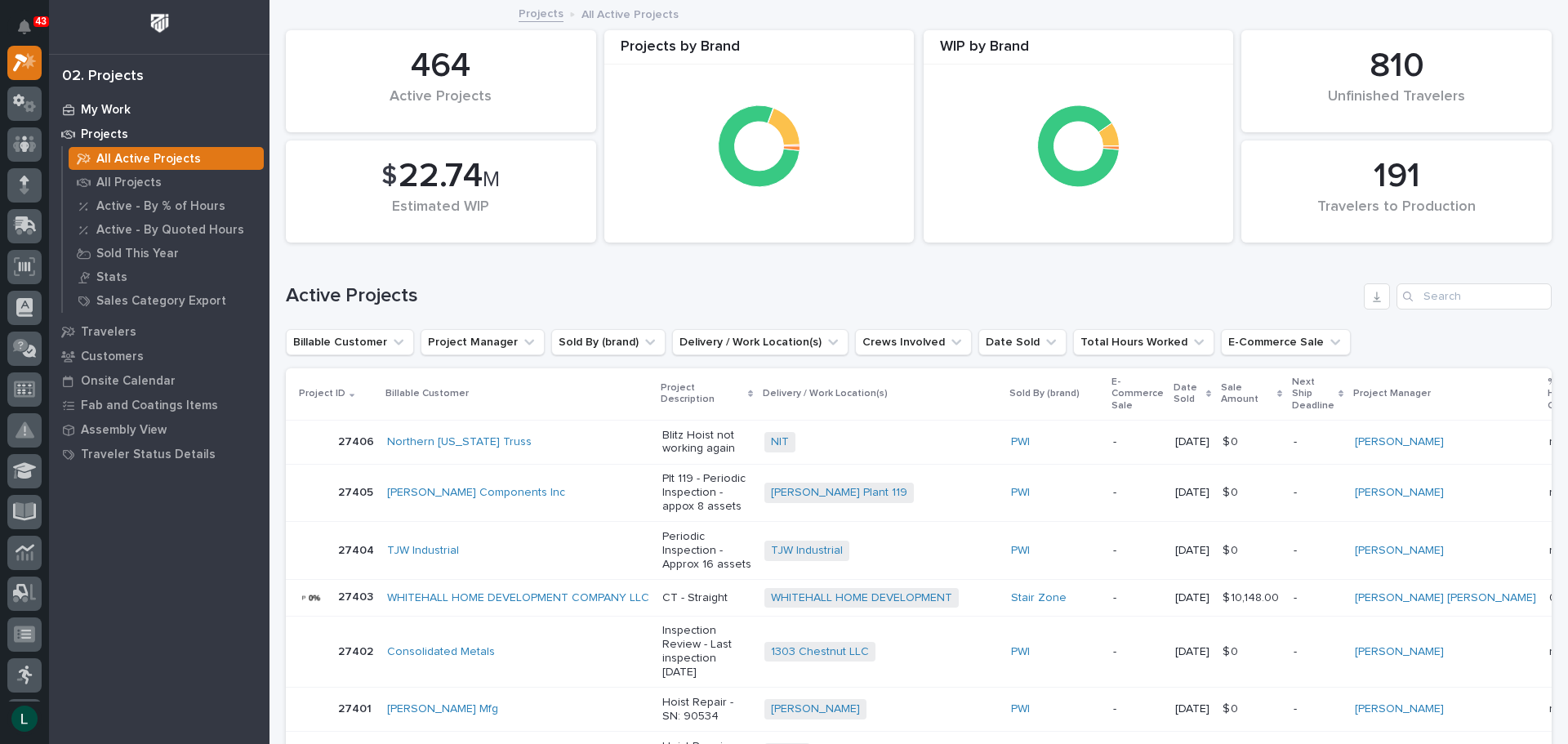
click at [113, 108] on p "My Work" at bounding box center [106, 110] width 50 height 15
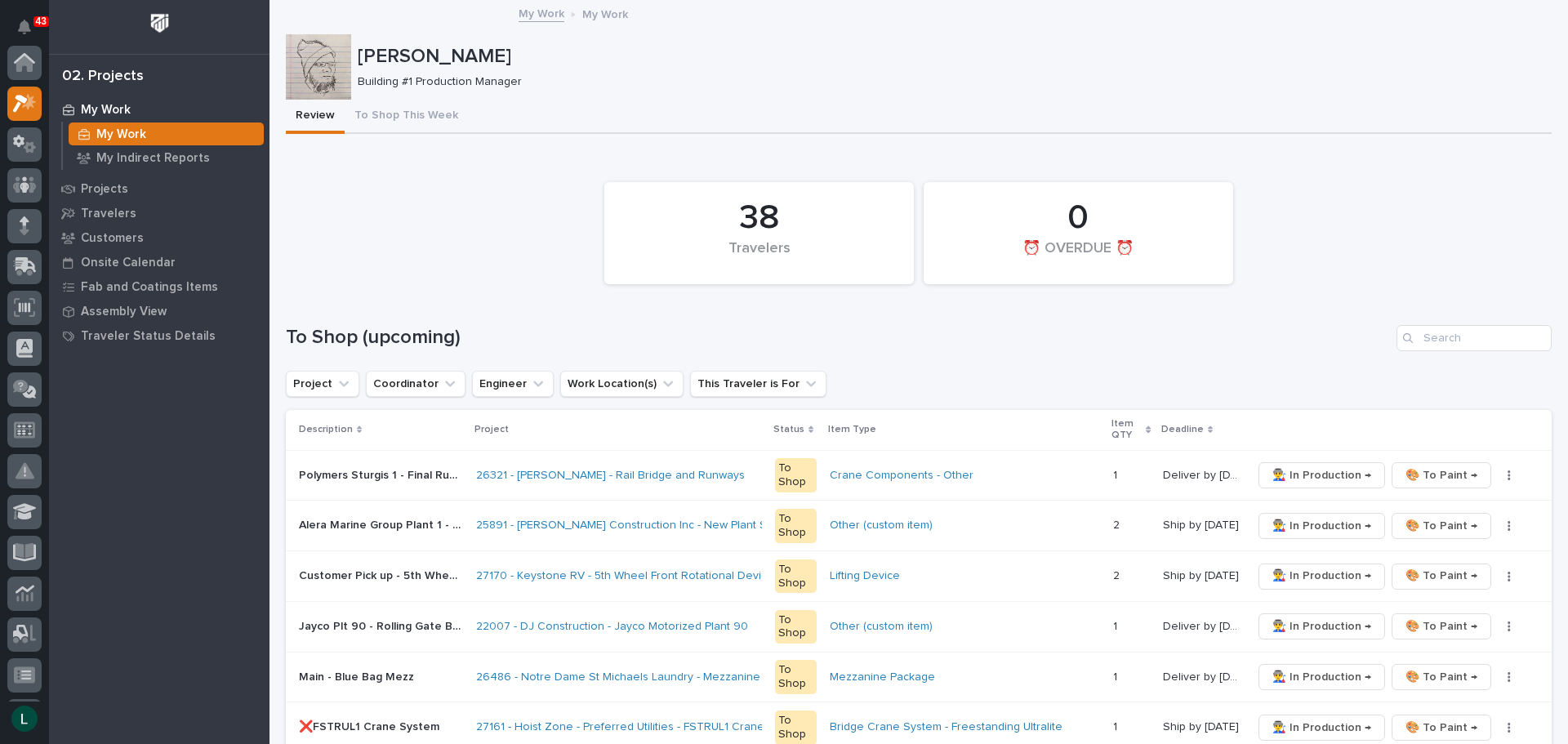
scroll to position [41, 0]
click at [105, 258] on p "Onsite Calendar" at bounding box center [128, 263] width 95 height 15
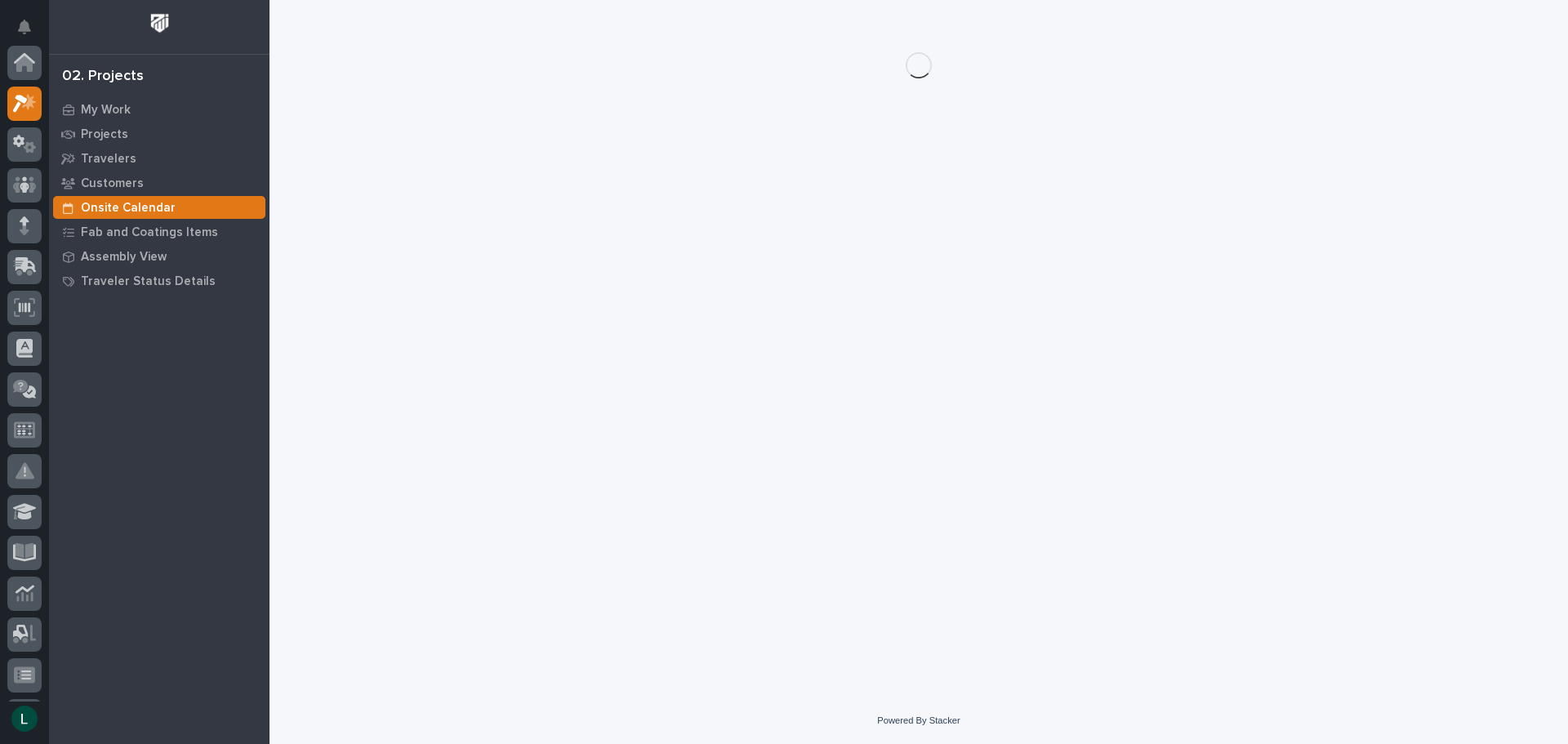
scroll to position [41, 0]
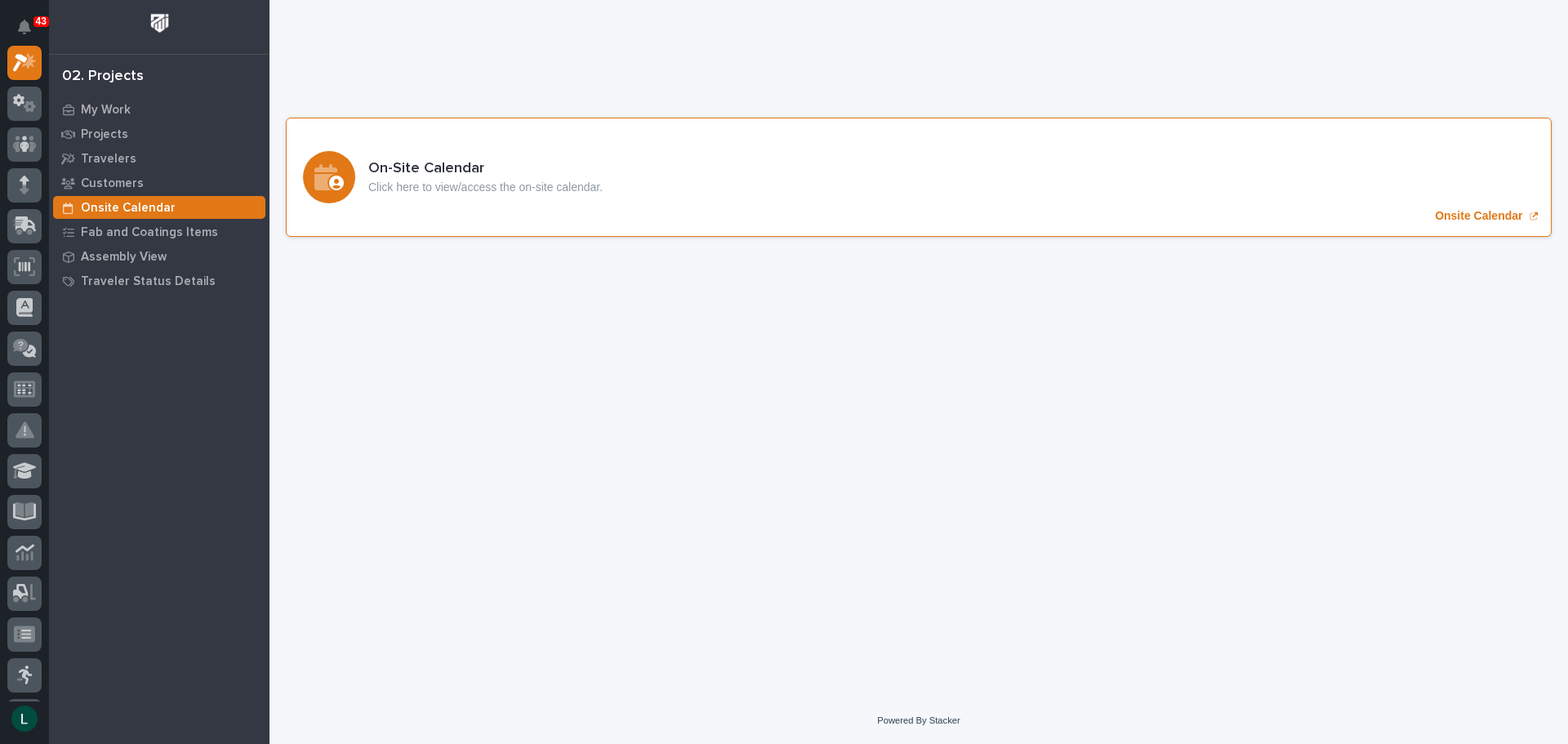
click at [325, 173] on icon "Onsite Calendar" at bounding box center [329, 177] width 30 height 26
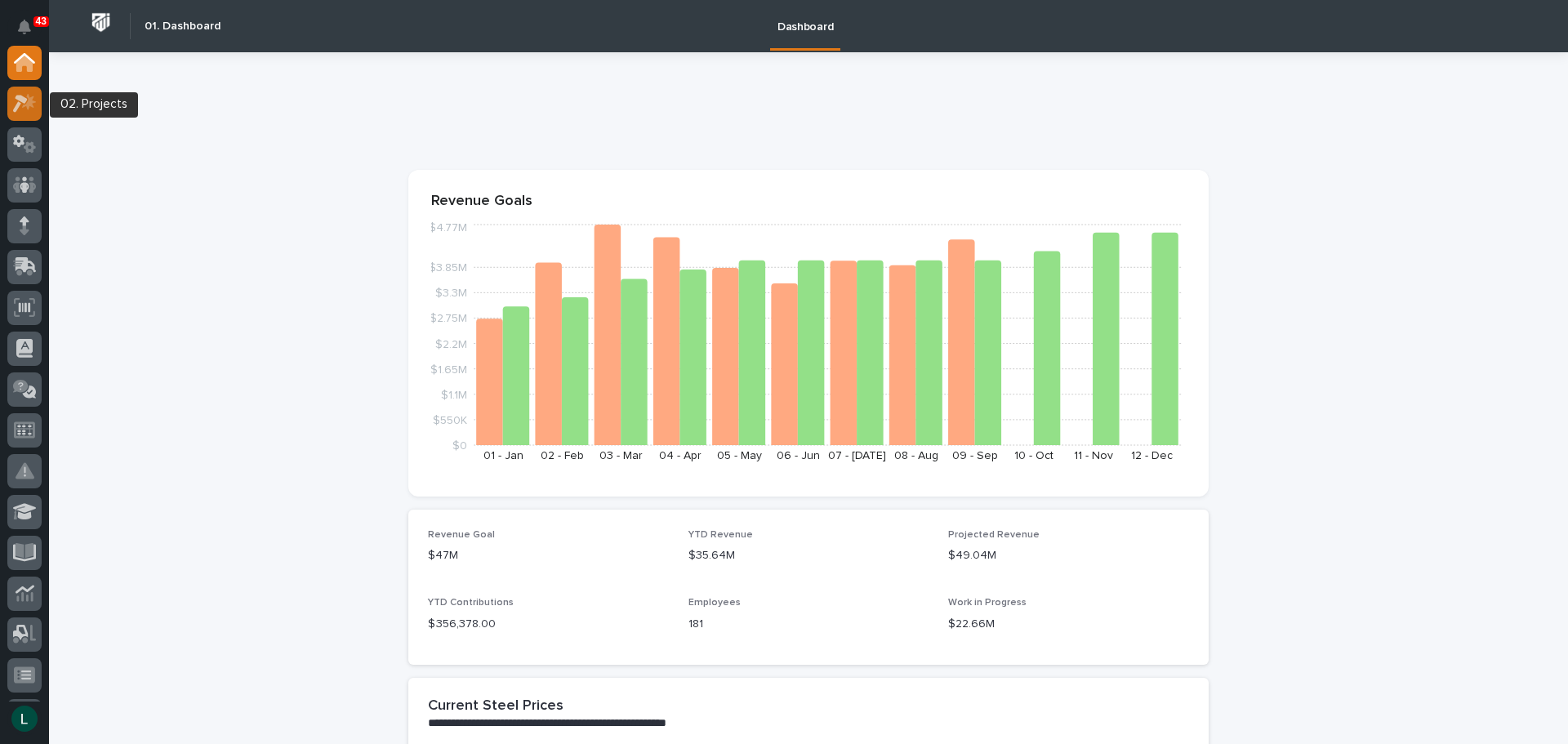
click at [24, 100] on icon at bounding box center [20, 104] width 15 height 18
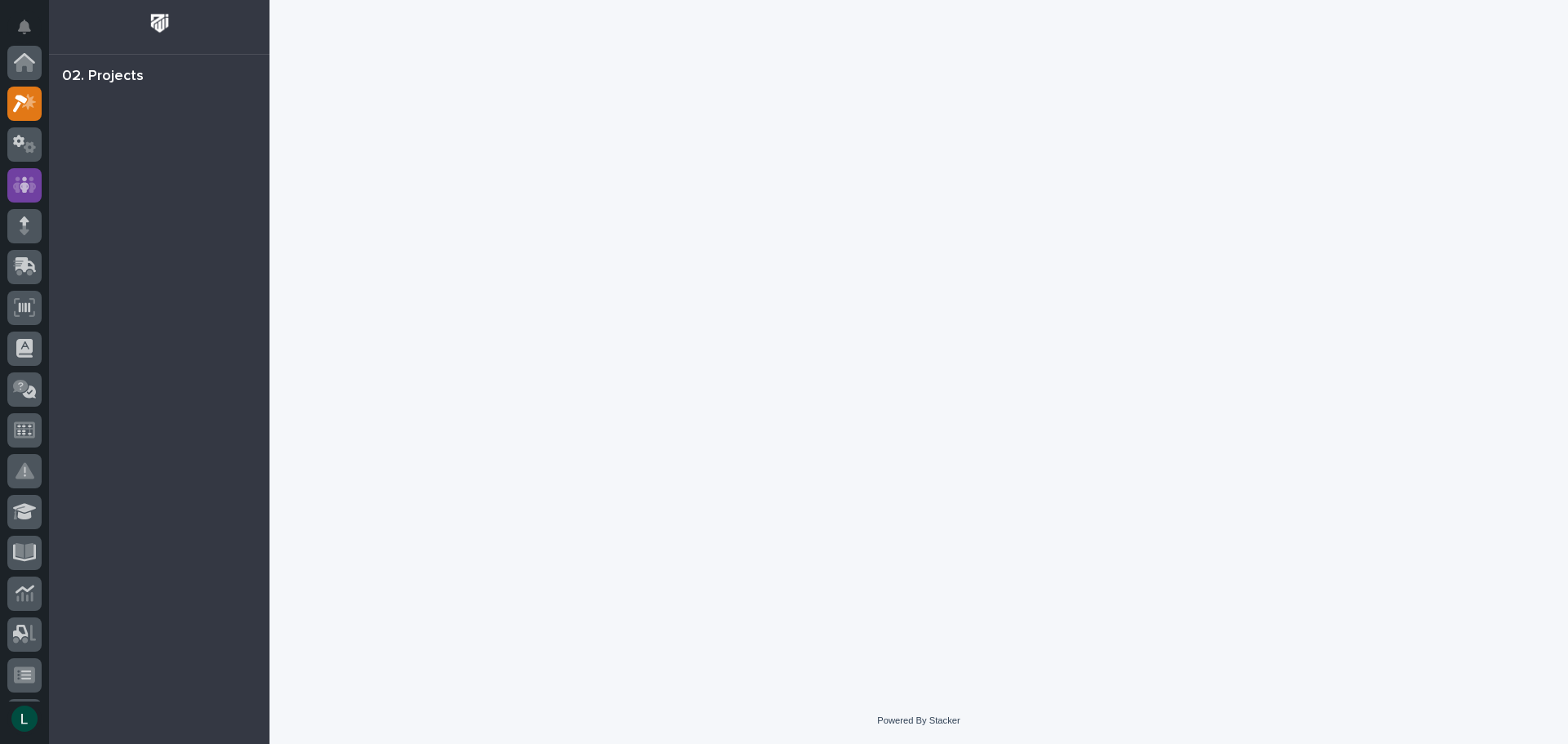
scroll to position [41, 0]
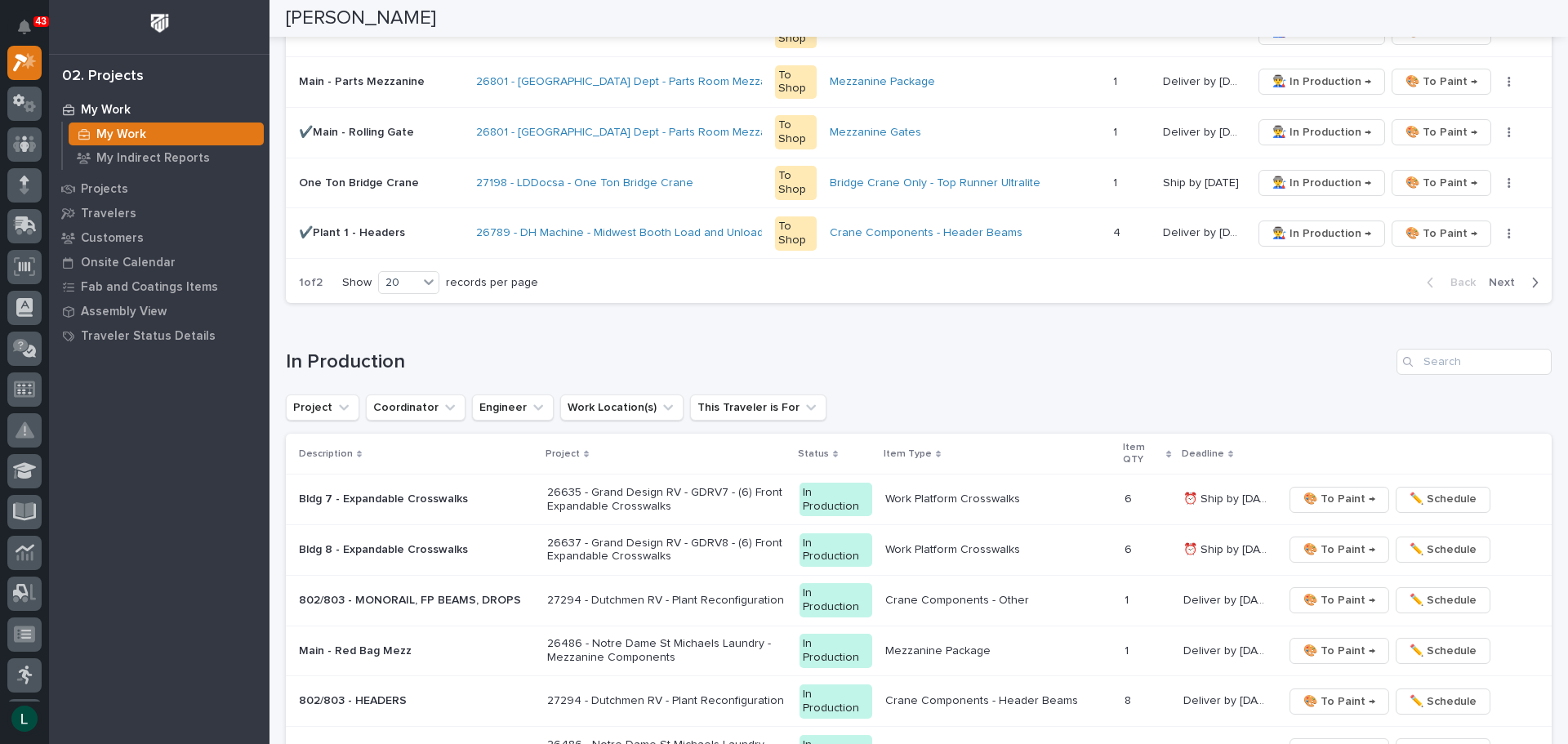
scroll to position [547, 0]
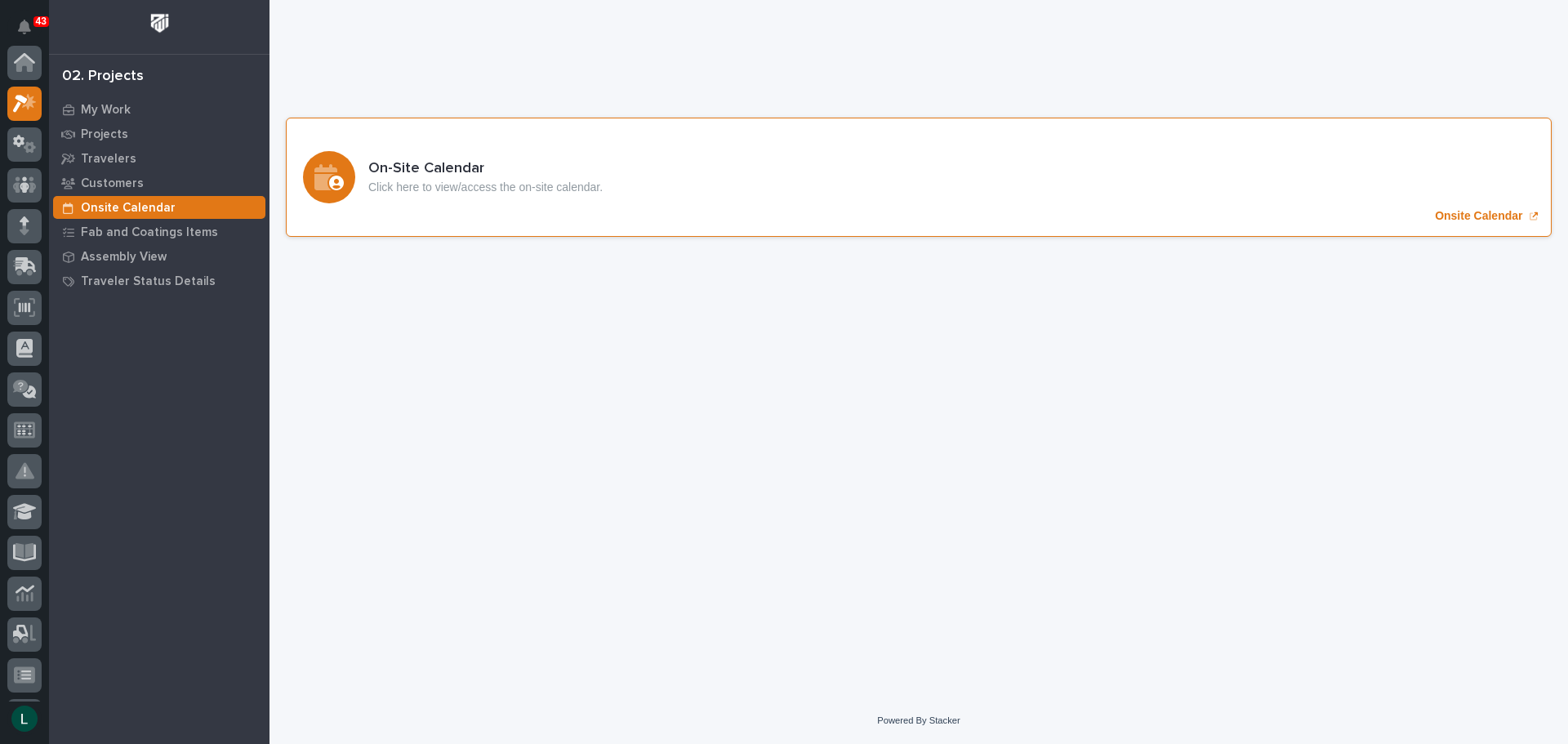
scroll to position [41, 0]
click at [325, 170] on icon "Onsite Calendar" at bounding box center [325, 177] width 23 height 26
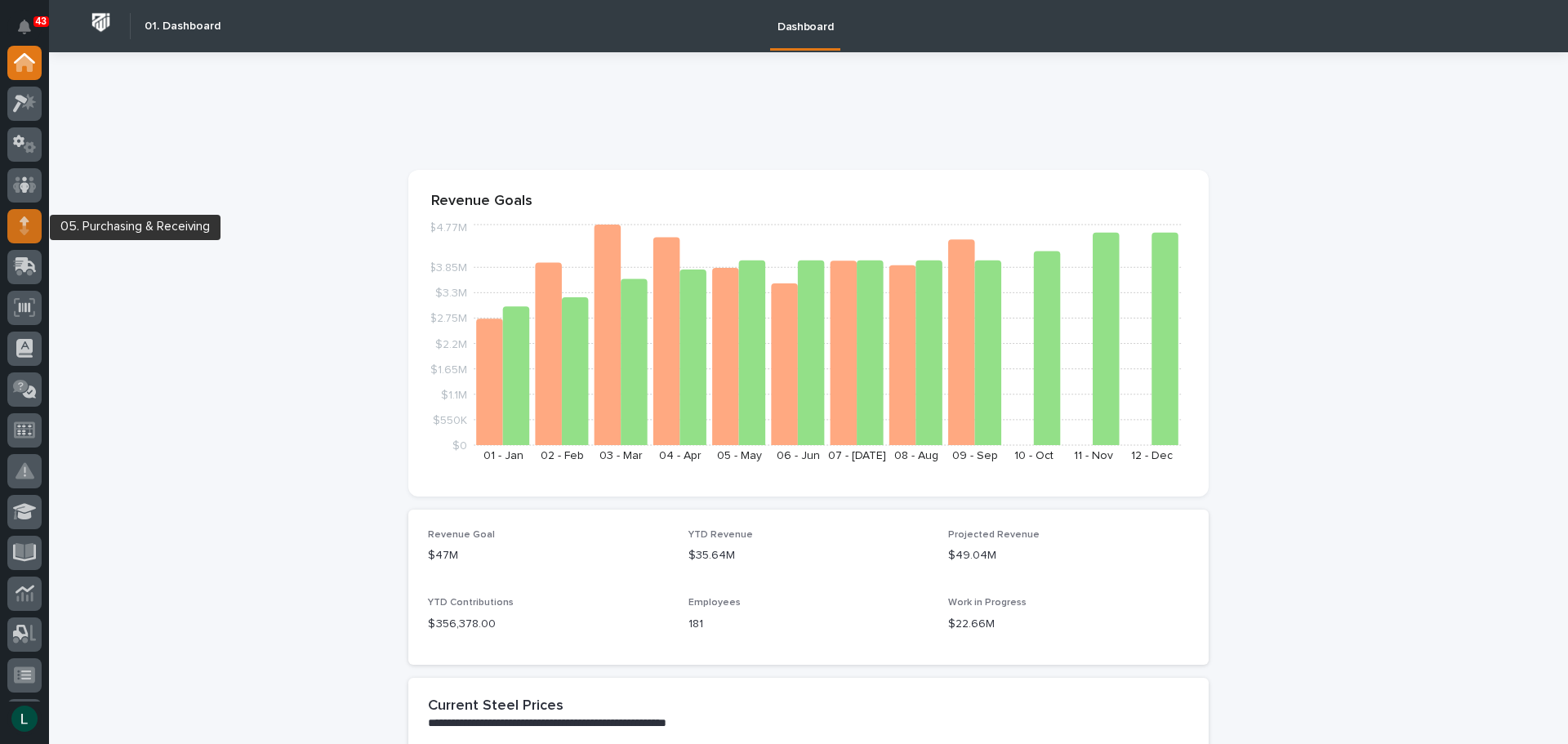
click at [18, 219] on div at bounding box center [24, 226] width 34 height 34
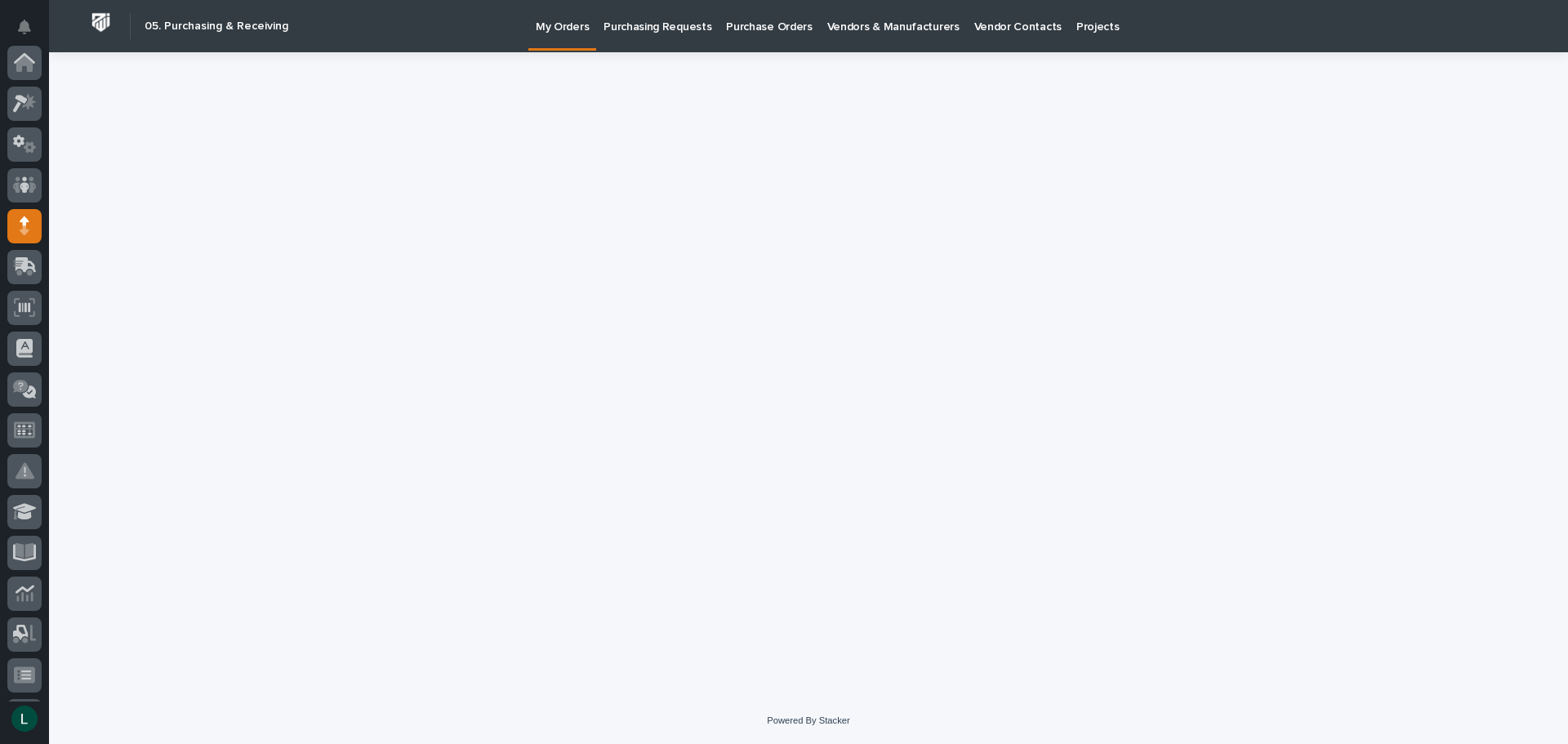
scroll to position [163, 0]
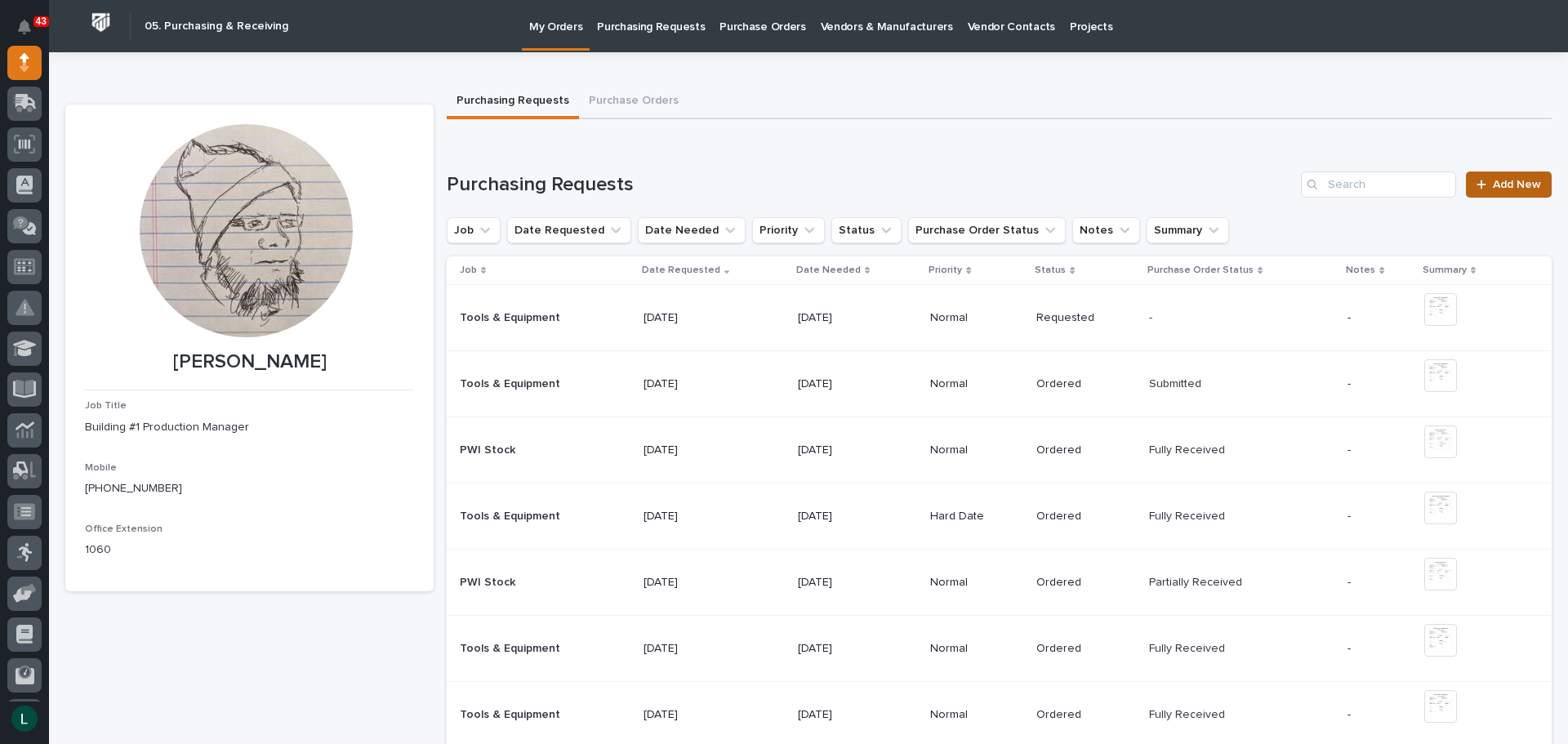
click at [1493, 177] on link "Add New" at bounding box center [1509, 185] width 86 height 26
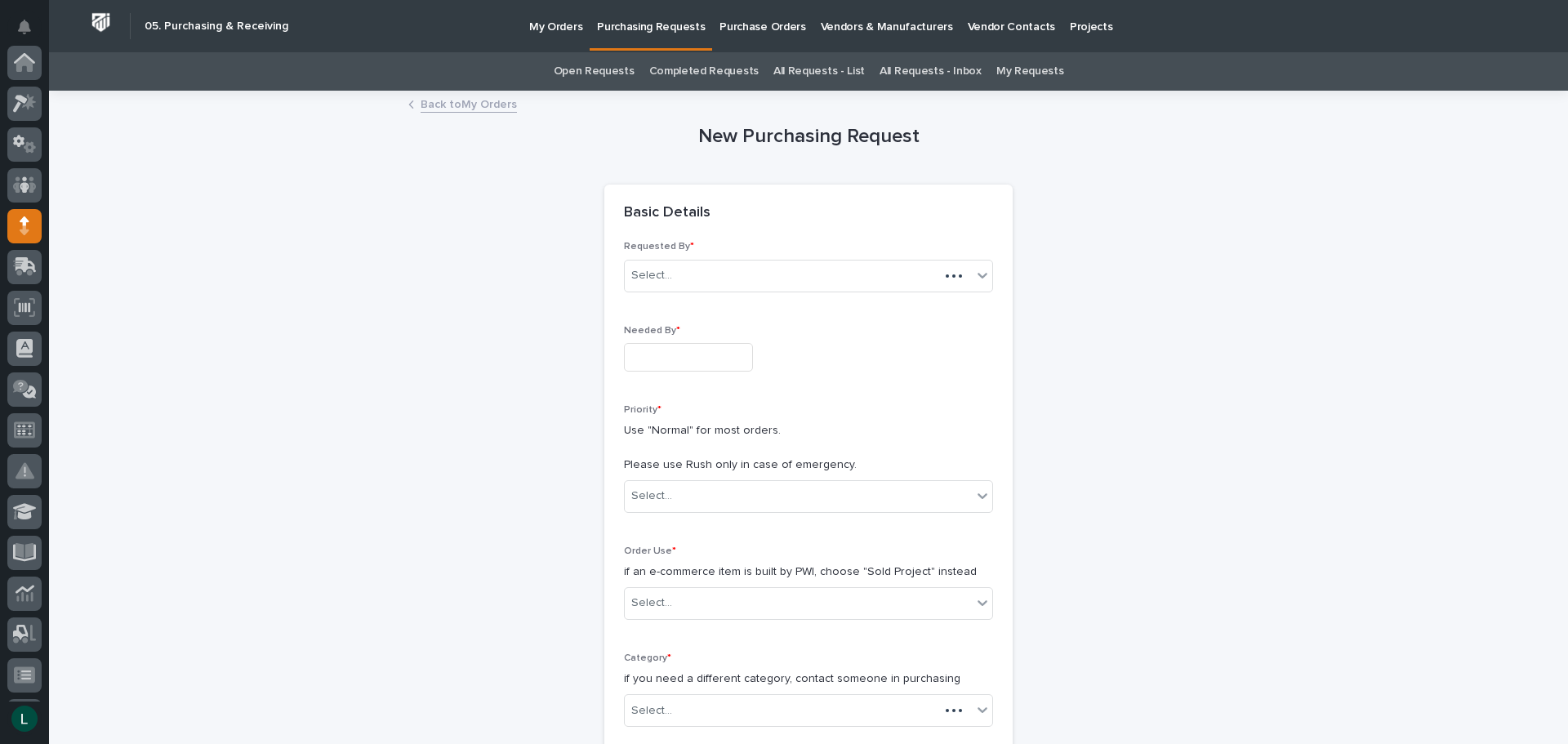
scroll to position [163, 0]
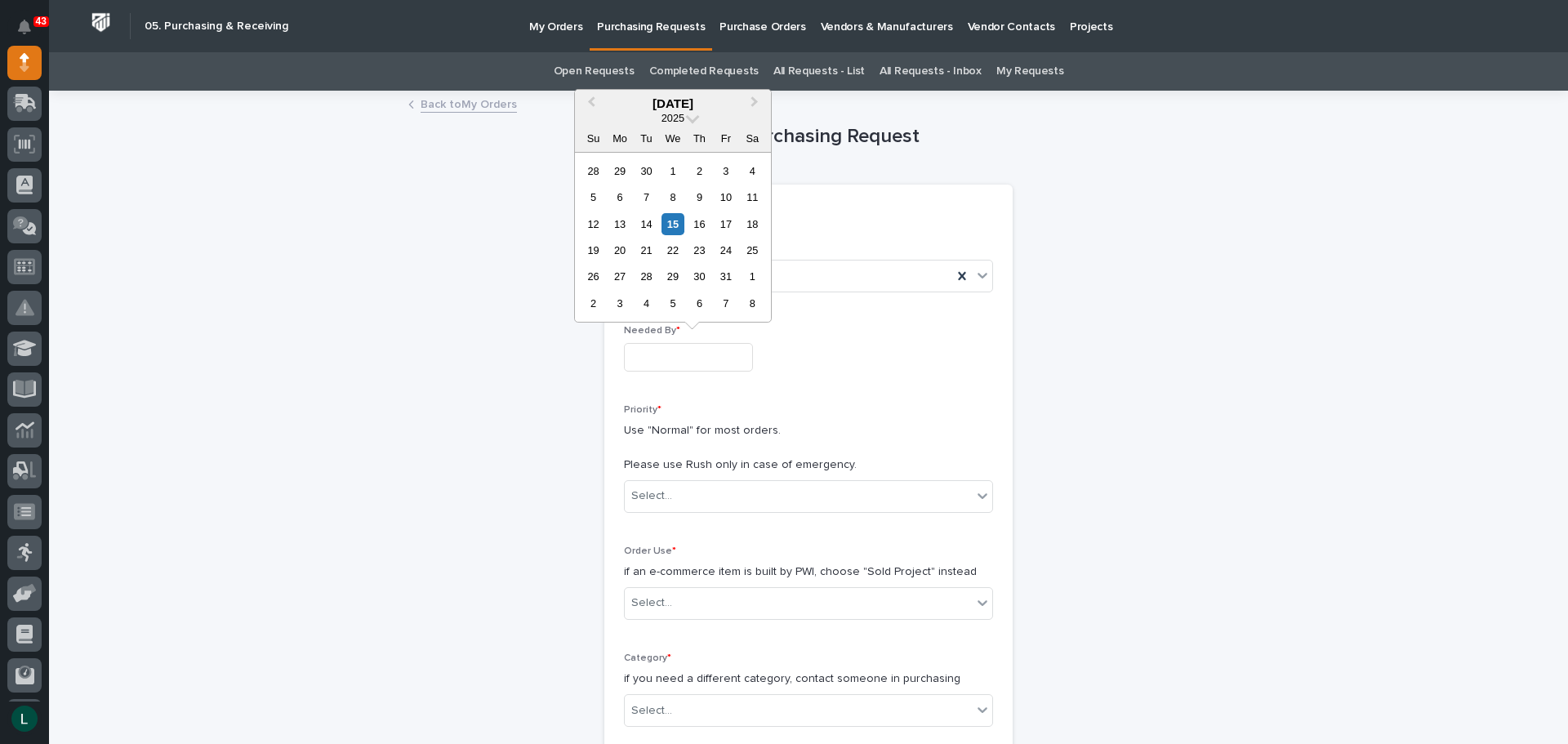
click at [703, 354] on input "text" at bounding box center [688, 357] width 129 height 29
click at [647, 247] on div "21" at bounding box center [646, 249] width 22 height 22
type input "**********"
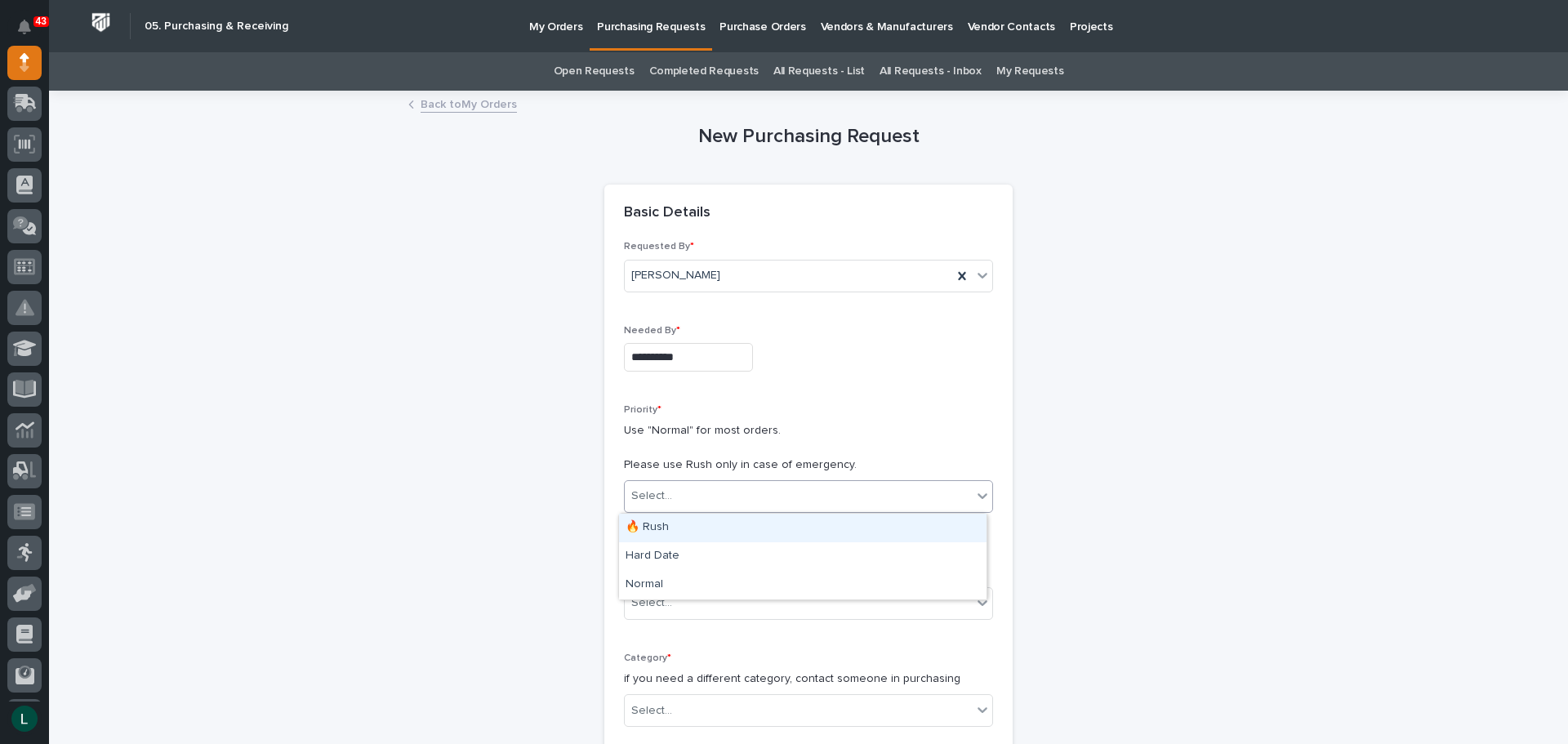
click at [798, 480] on div "Select..." at bounding box center [808, 495] width 369 height 32
click at [810, 546] on div "Hard Date" at bounding box center [802, 556] width 367 height 29
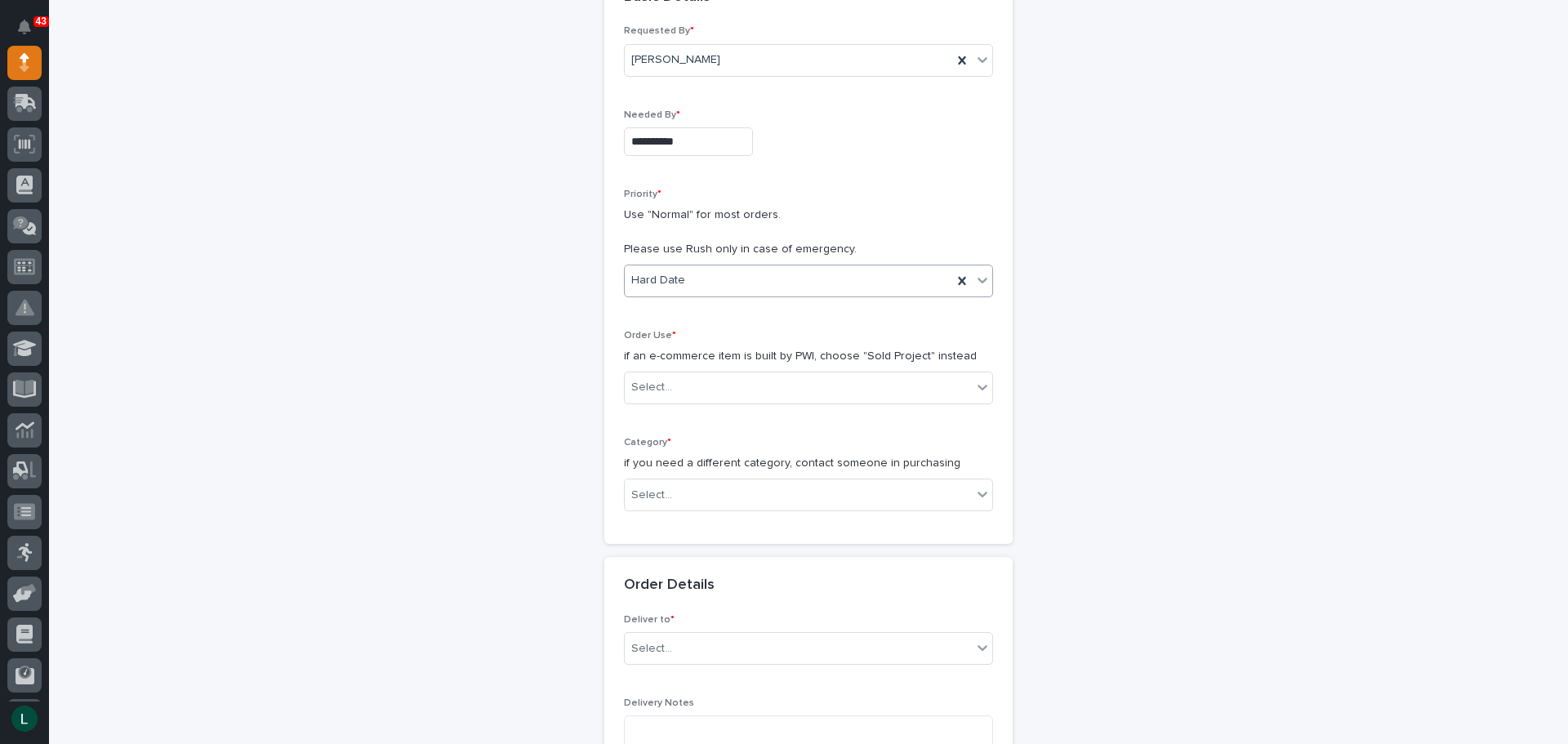
scroll to position [245, 0]
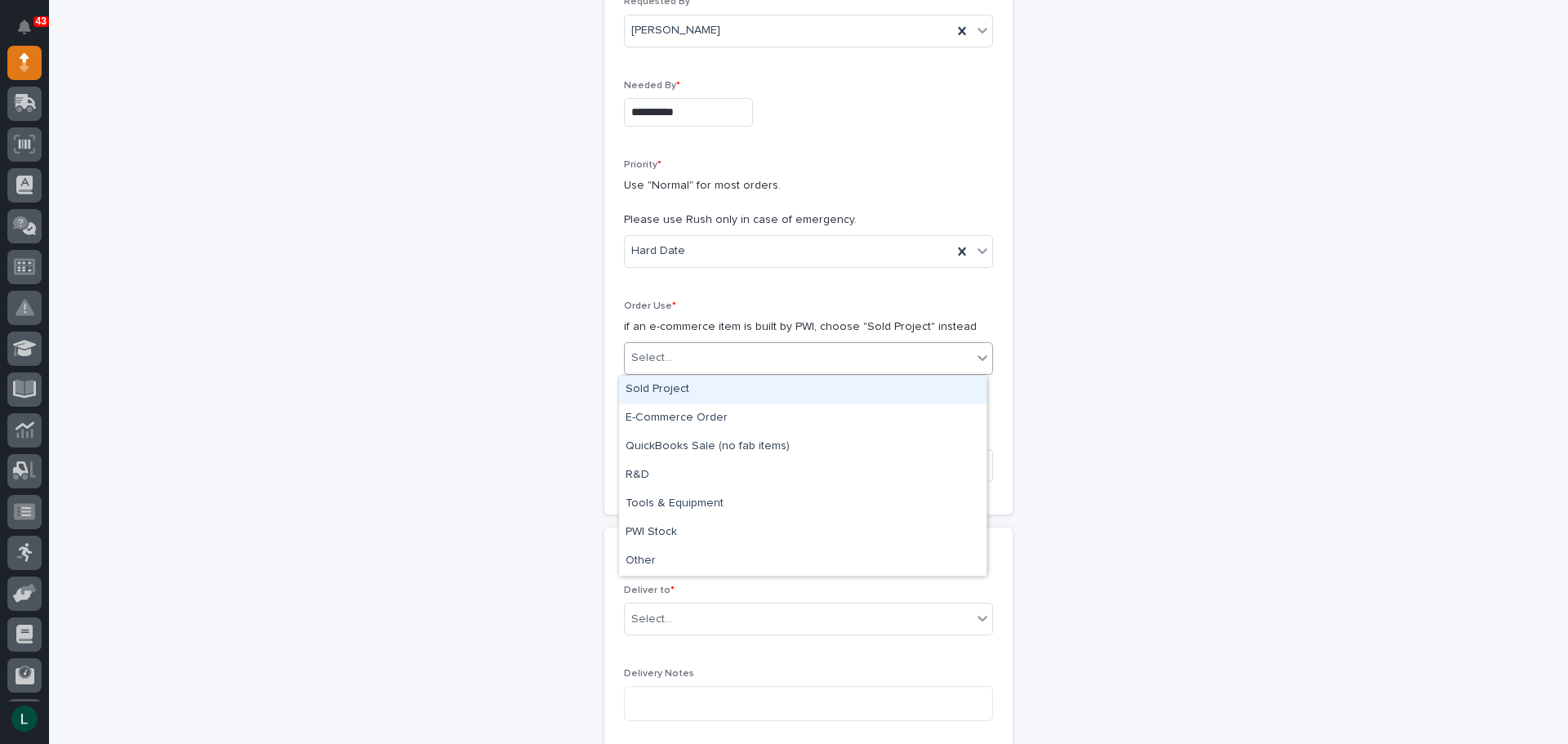
click at [874, 348] on div "Select..." at bounding box center [798, 358] width 347 height 27
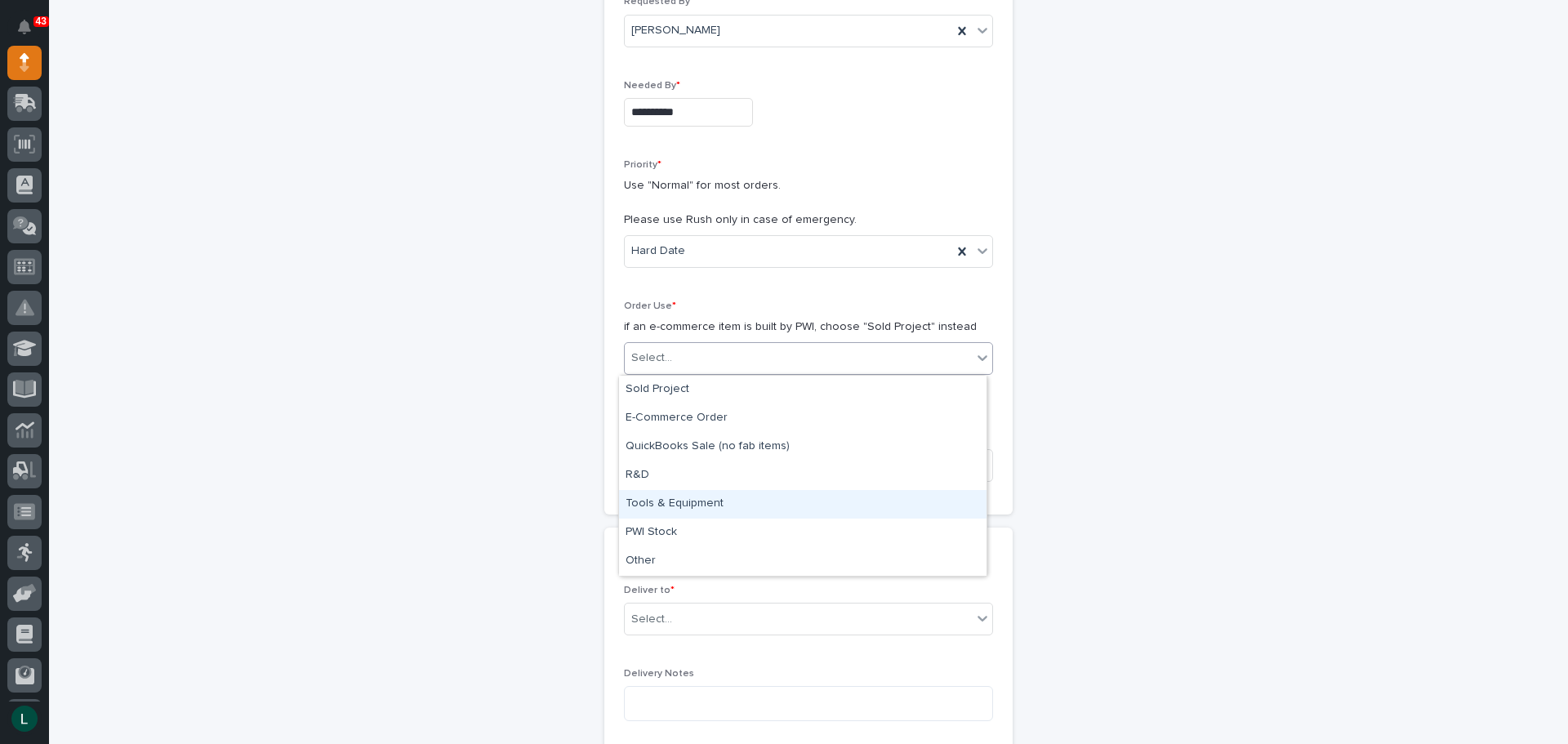
click at [843, 497] on div "Tools & Equipment" at bounding box center [802, 504] width 367 height 29
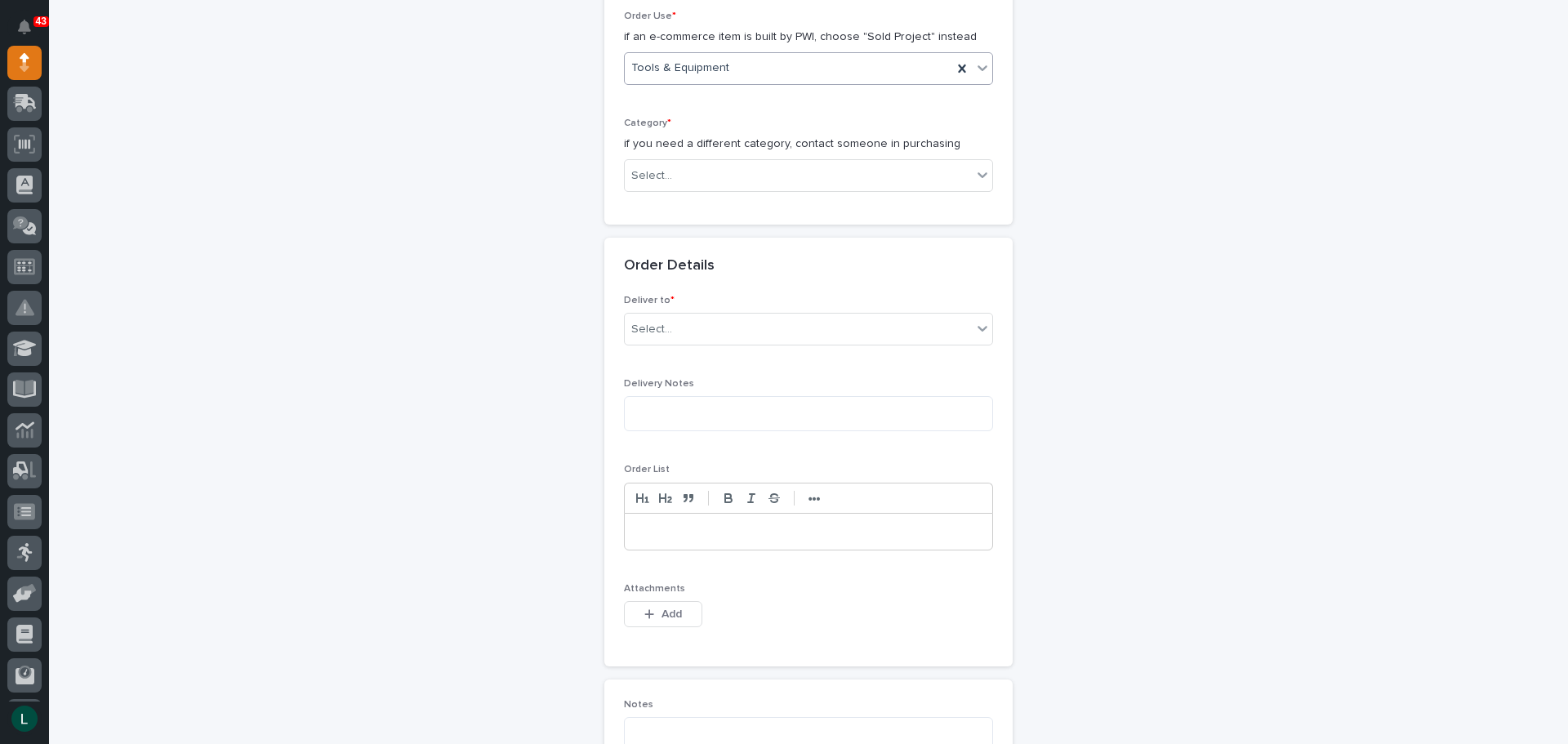
scroll to position [571, 0]
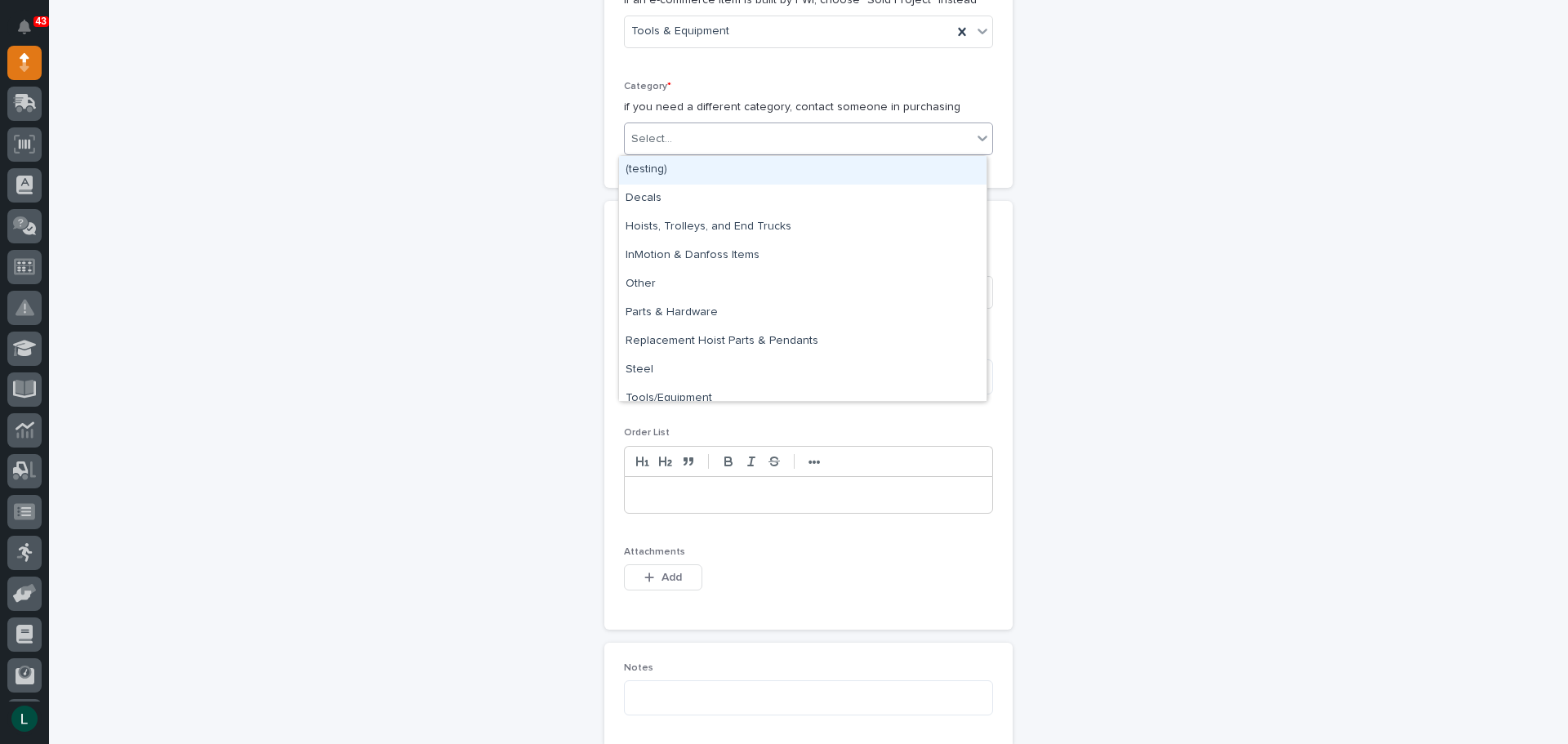
click at [808, 126] on div "Select..." at bounding box center [798, 139] width 347 height 27
click at [837, 388] on div "Tools/Equipment" at bounding box center [802, 399] width 367 height 29
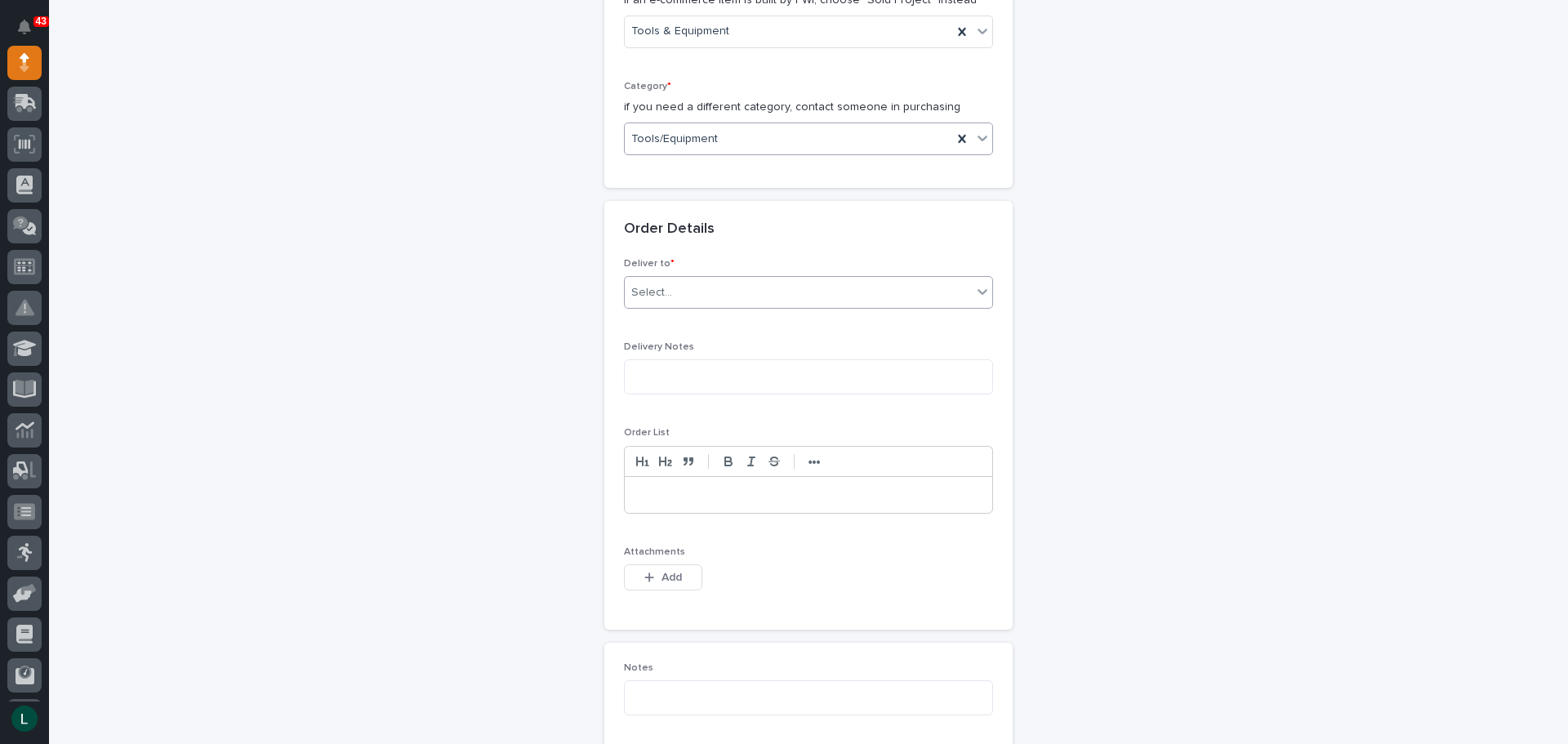
click at [782, 285] on div "Select..." at bounding box center [798, 292] width 347 height 27
click at [784, 315] on div "PWI" at bounding box center [802, 324] width 367 height 29
click at [811, 377] on textarea at bounding box center [808, 377] width 369 height 35
type textarea "*********"
click at [713, 494] on p at bounding box center [808, 495] width 343 height 17
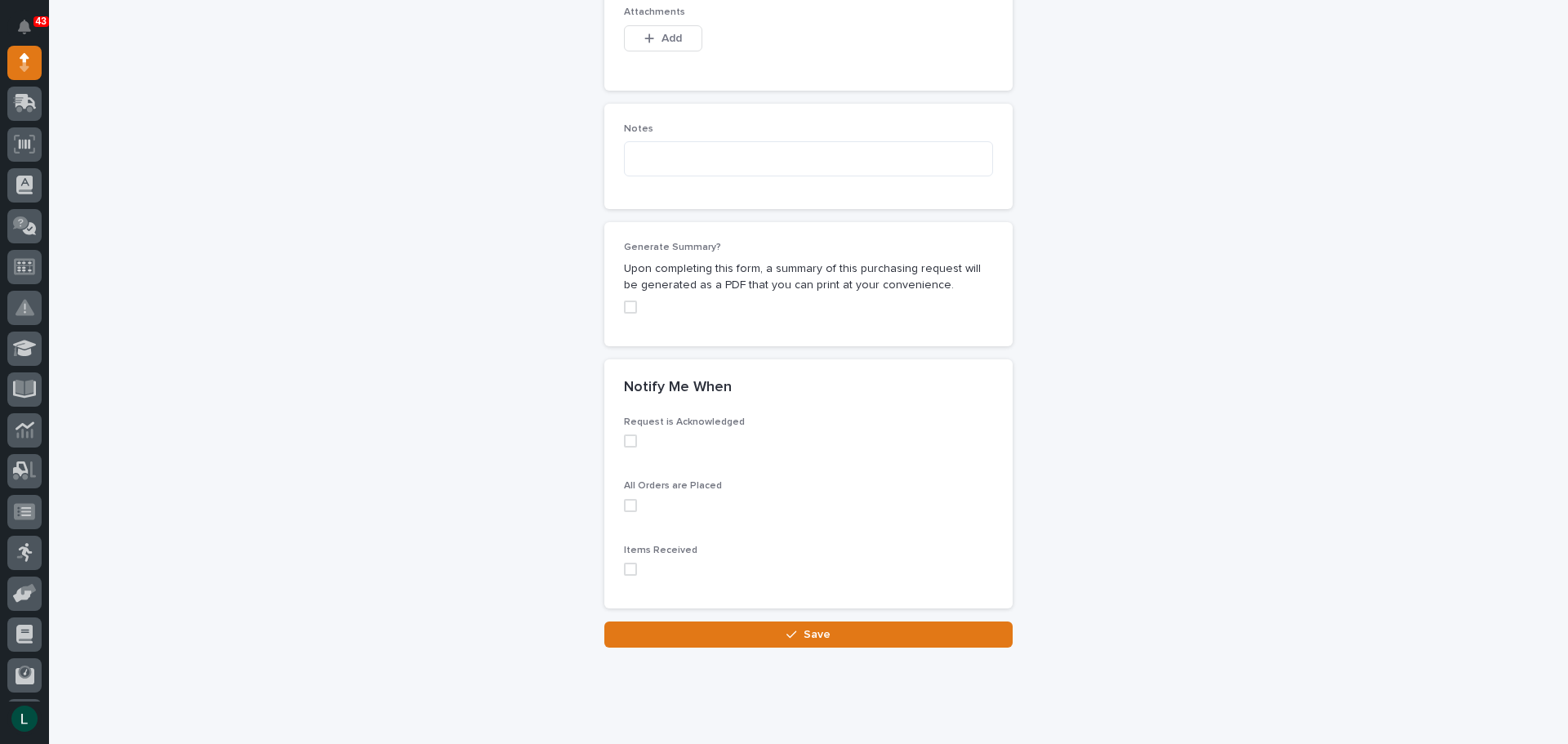
scroll to position [1142, 0]
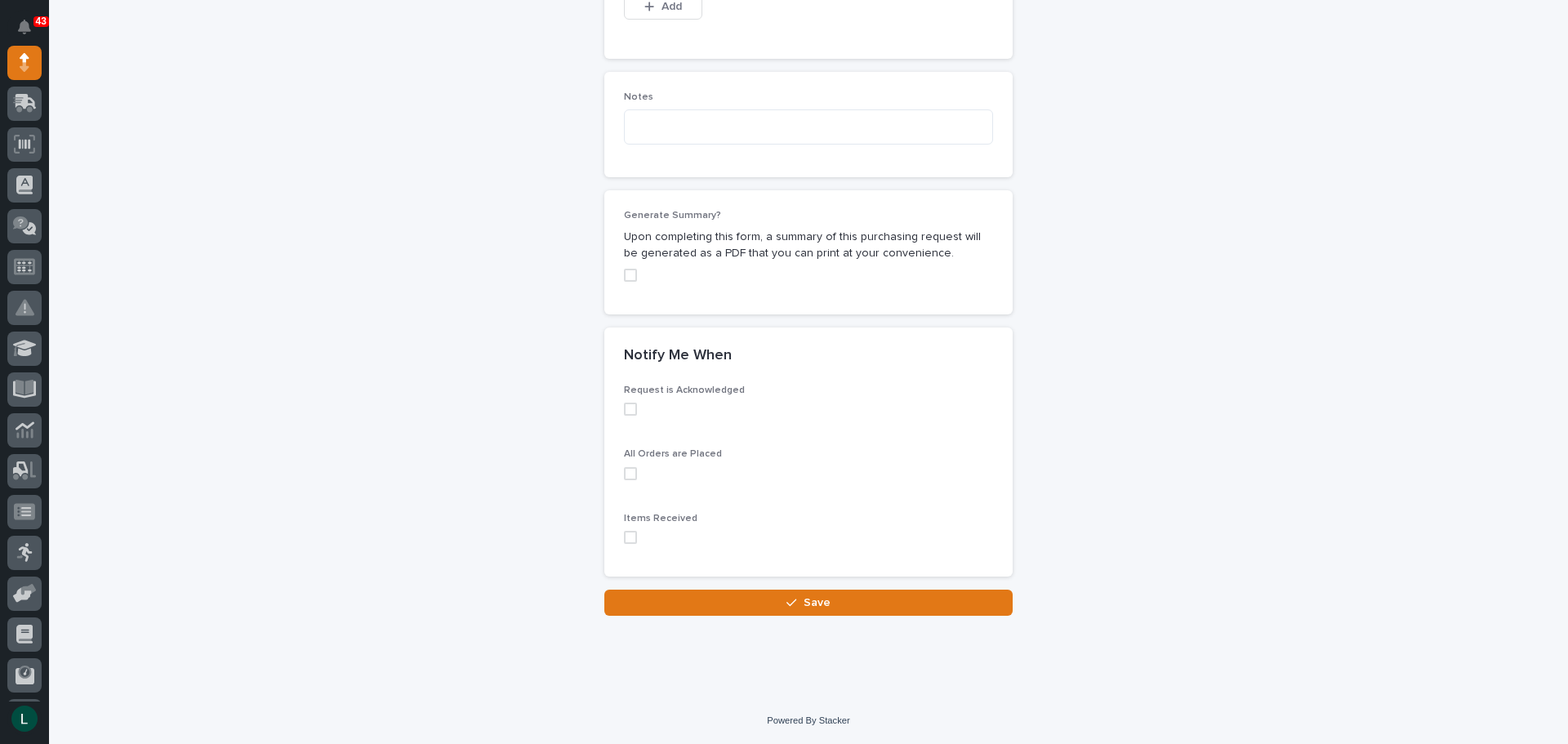
drag, startPoint x: 625, startPoint y: 406, endPoint x: 630, endPoint y: 416, distance: 11.2
click at [627, 411] on span at bounding box center [630, 408] width 13 height 13
drag, startPoint x: 627, startPoint y: 471, endPoint x: 627, endPoint y: 513, distance: 42.0
click at [630, 478] on span at bounding box center [630, 473] width 13 height 13
click at [624, 536] on span at bounding box center [630, 536] width 13 height 13
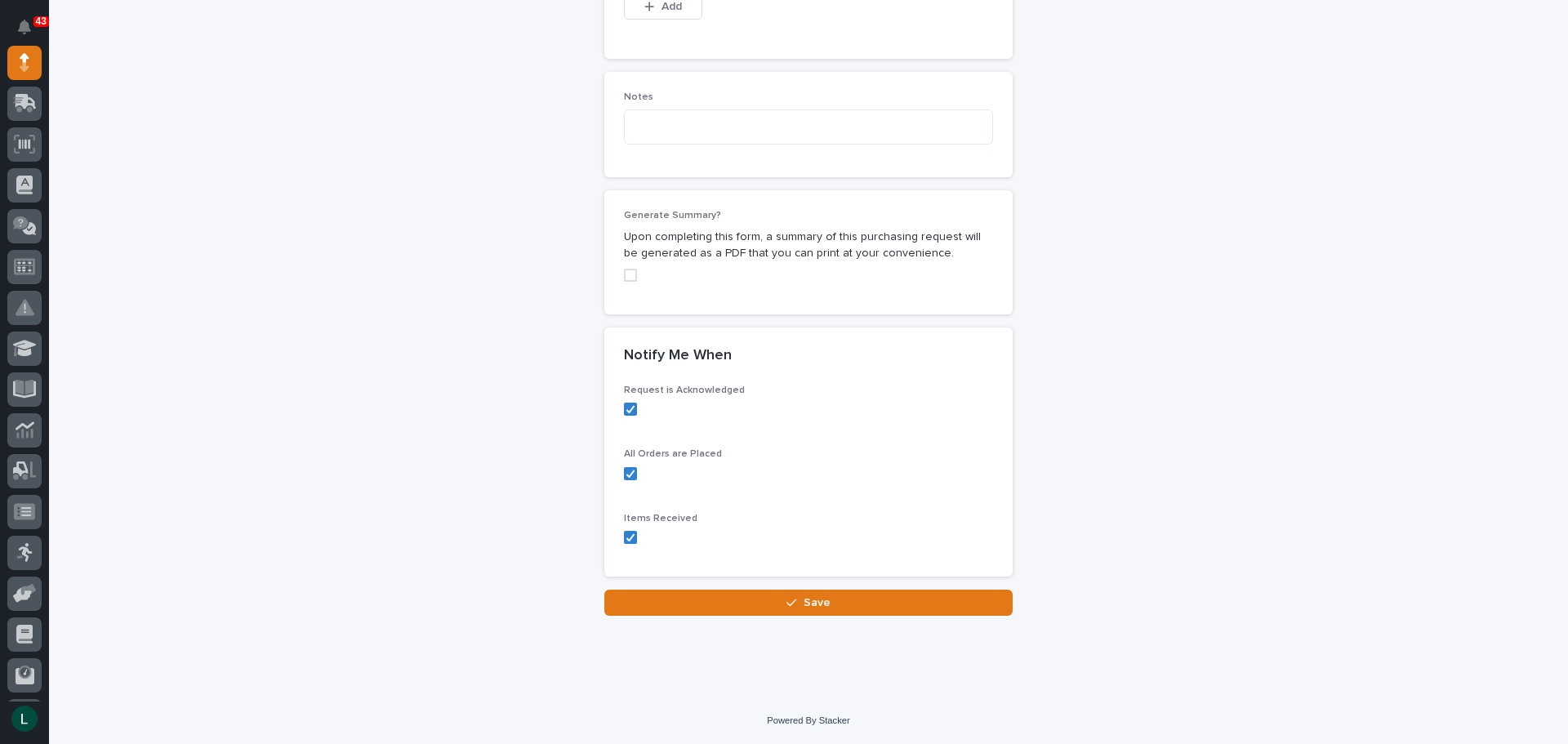
click at [807, 604] on span "Save" at bounding box center [817, 602] width 27 height 15
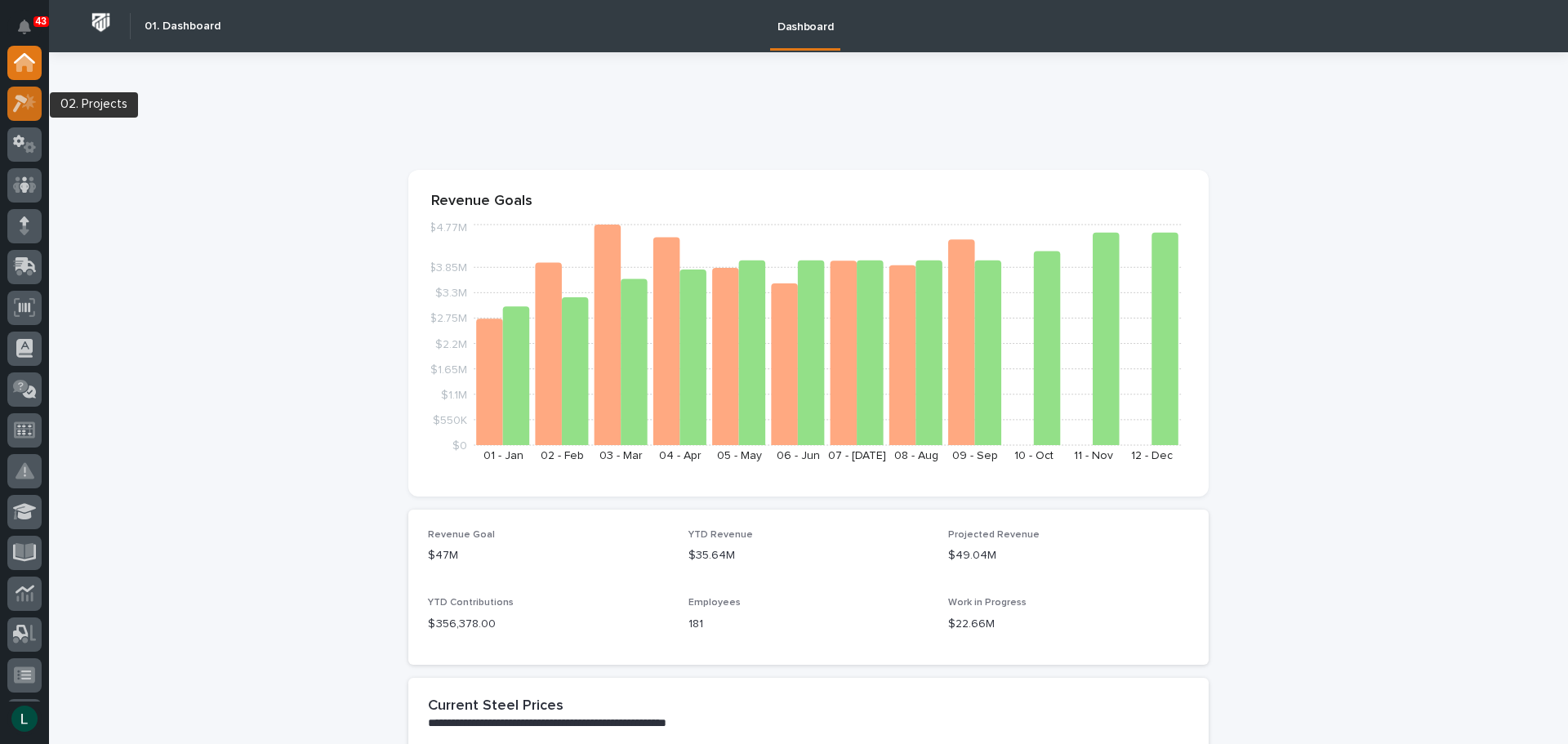
click at [17, 99] on icon at bounding box center [24, 104] width 24 height 19
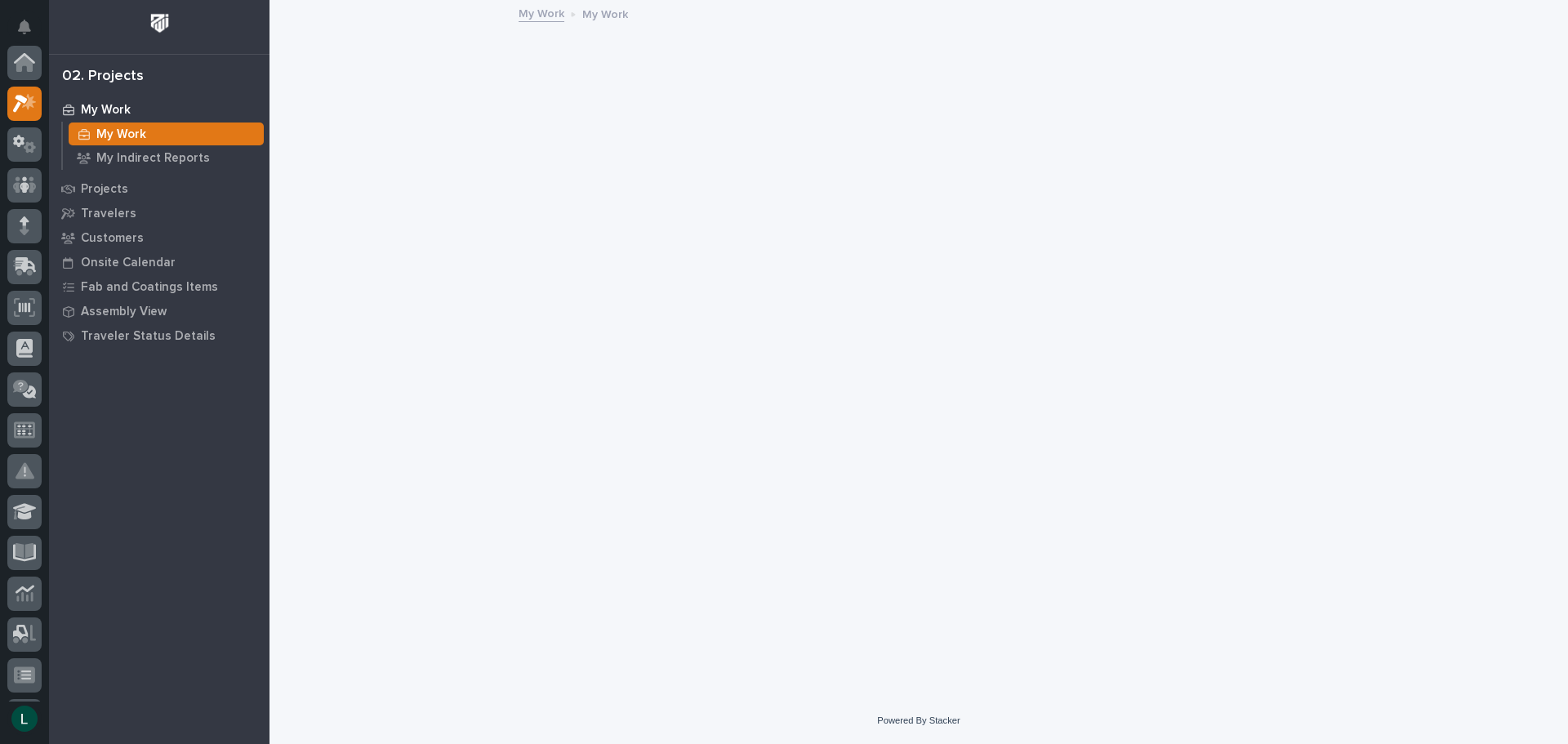
scroll to position [41, 0]
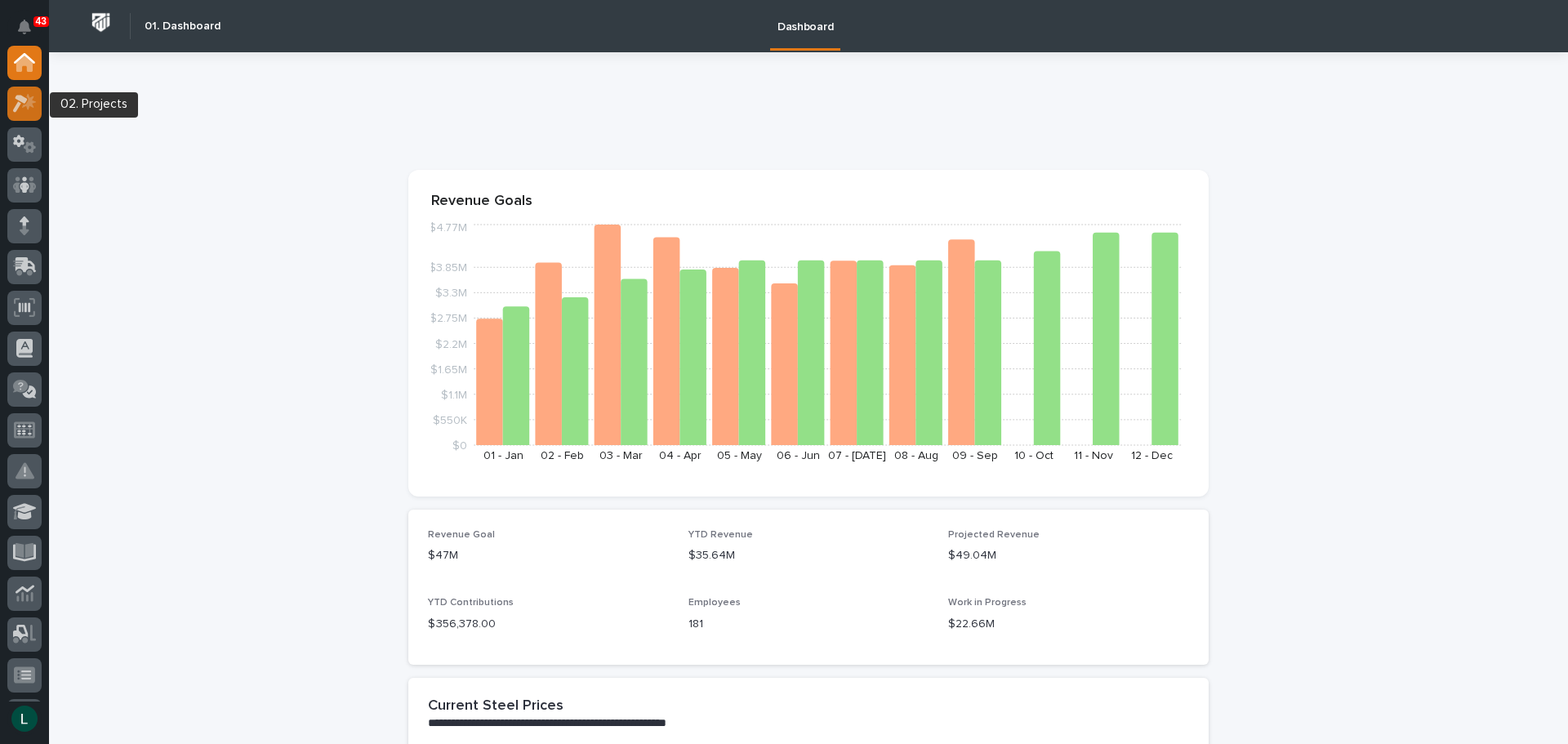
click at [21, 100] on icon at bounding box center [20, 104] width 15 height 18
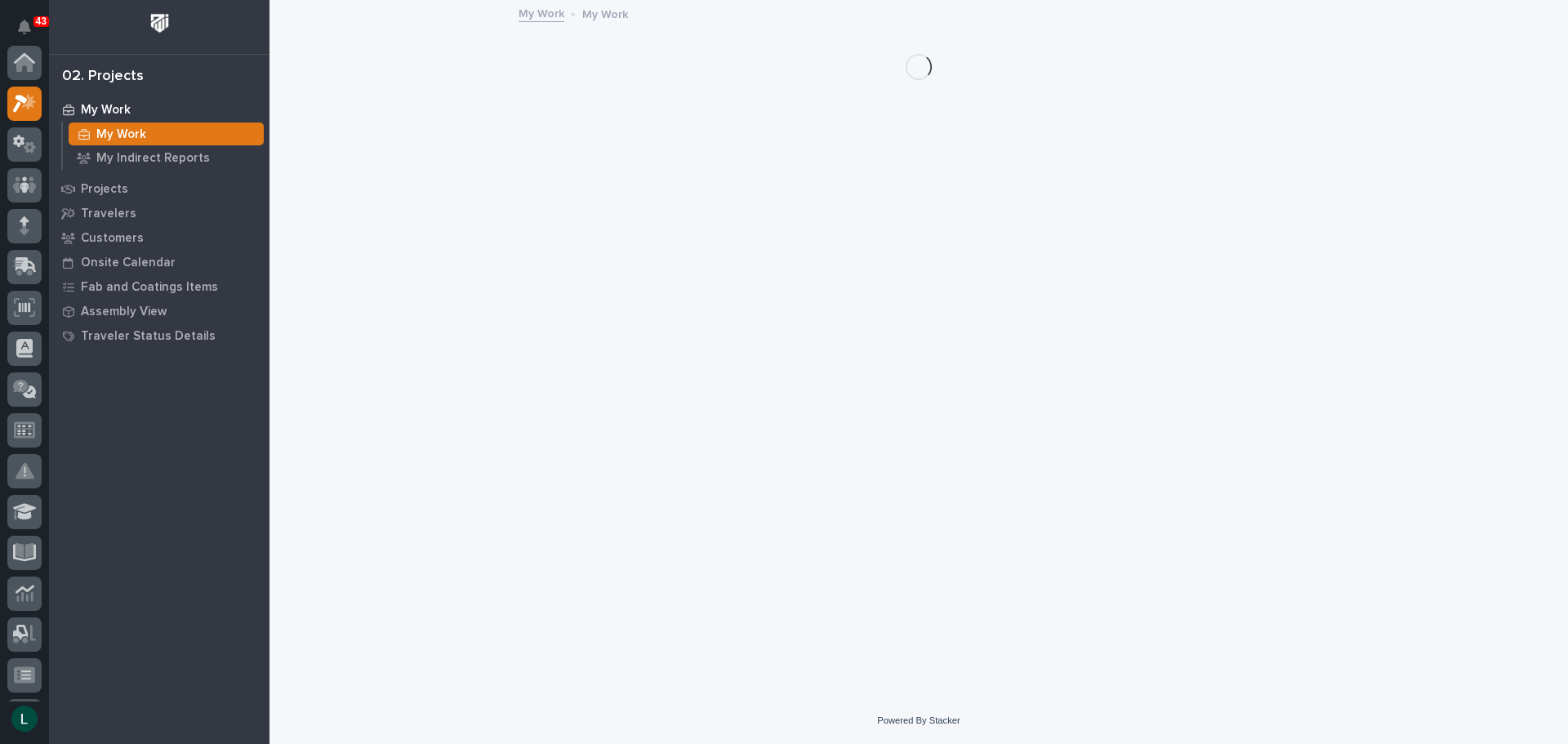
scroll to position [41, 0]
